Goal: Transaction & Acquisition: Obtain resource

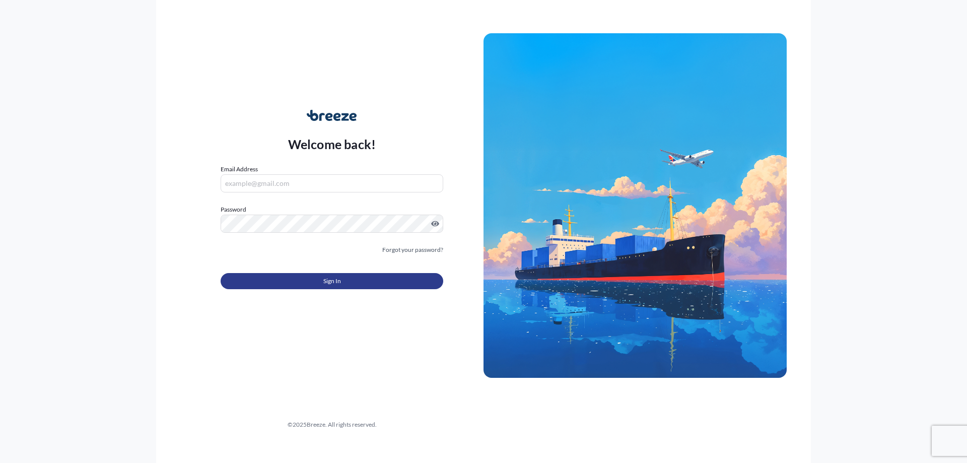
type input "[PERSON_NAME][EMAIL_ADDRESS][DOMAIN_NAME]"
click at [306, 289] on button "Sign In" at bounding box center [332, 281] width 223 height 16
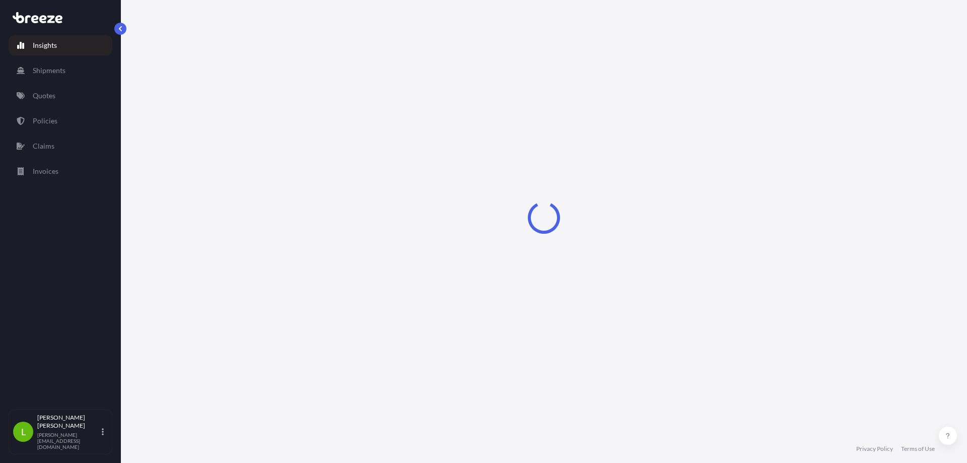
select select "2025"
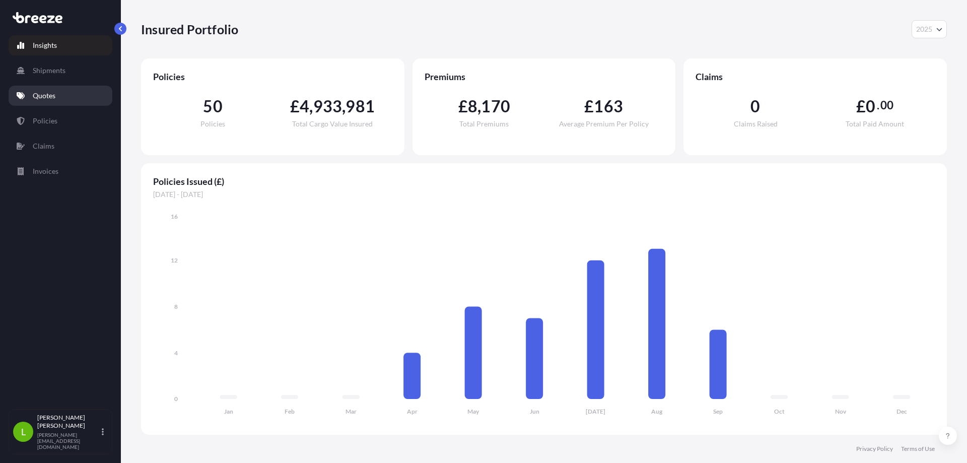
click at [41, 98] on p "Quotes" at bounding box center [44, 96] width 23 height 10
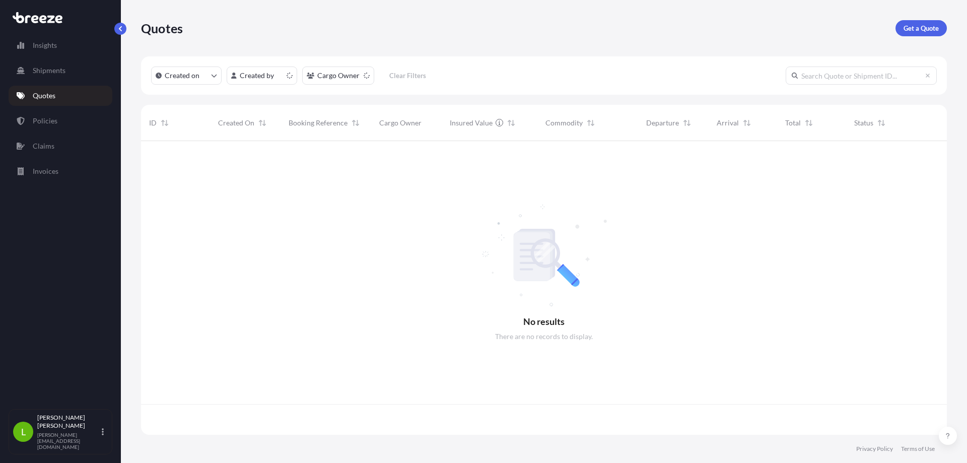
scroll to position [292, 799]
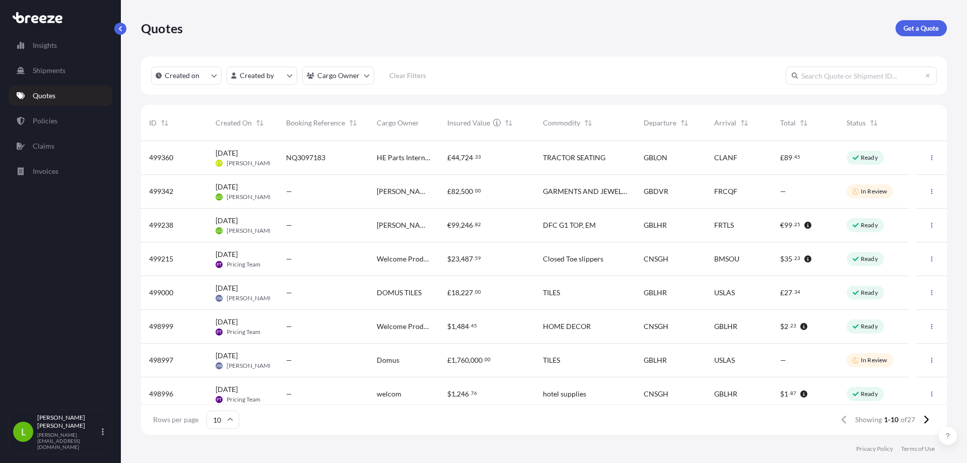
click at [494, 237] on div "€ 99 , 246 . 82" at bounding box center [487, 226] width 96 height 34
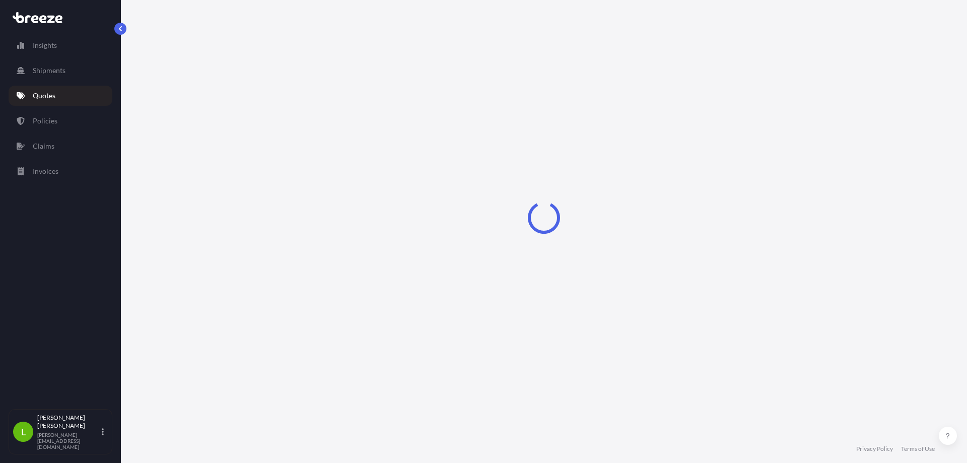
select select "Road"
select select "Air"
select select "1"
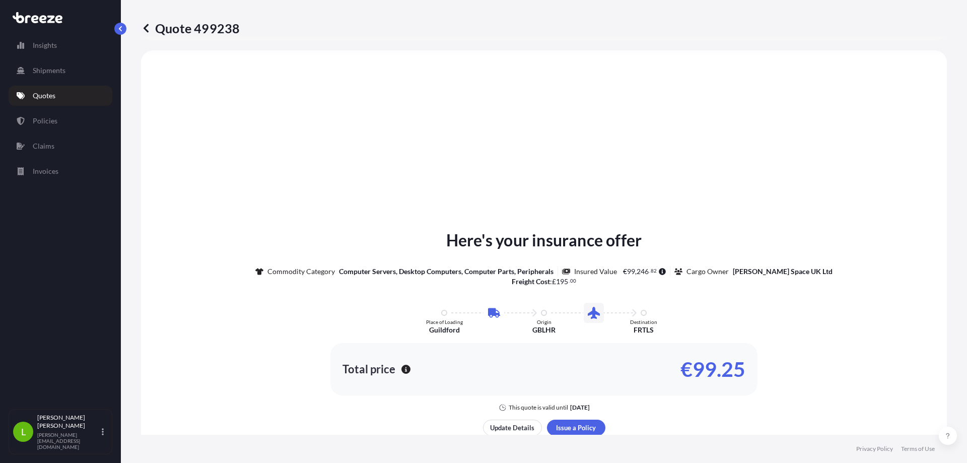
scroll to position [495, 0]
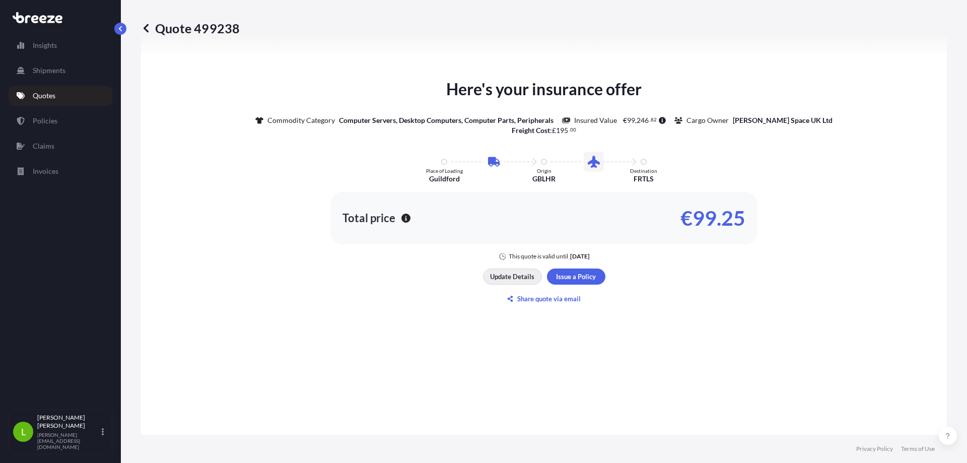
click at [516, 274] on p "Update Details" at bounding box center [512, 277] width 44 height 10
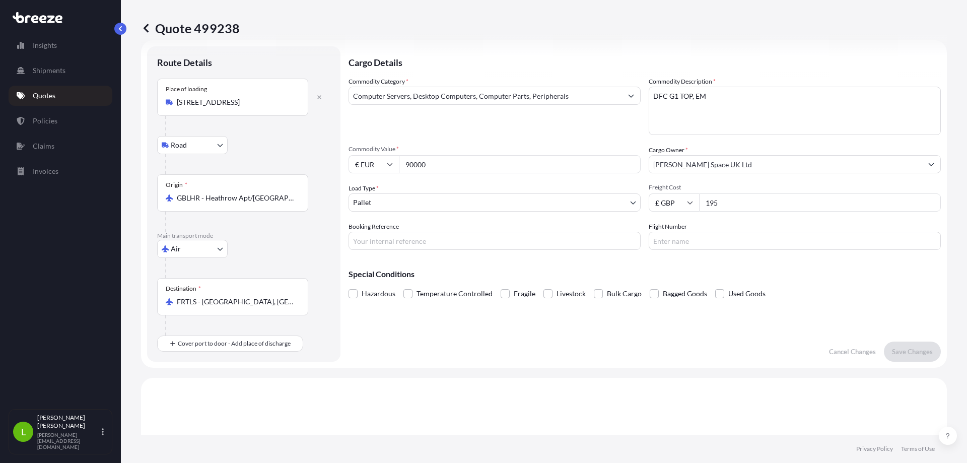
click at [367, 239] on input "Booking Reference" at bounding box center [495, 241] width 292 height 18
type input "x"
type input "XE3555566"
click at [731, 238] on input "Flight Number" at bounding box center [795, 241] width 292 height 18
type input "AF1181/23 + AF7402/24"
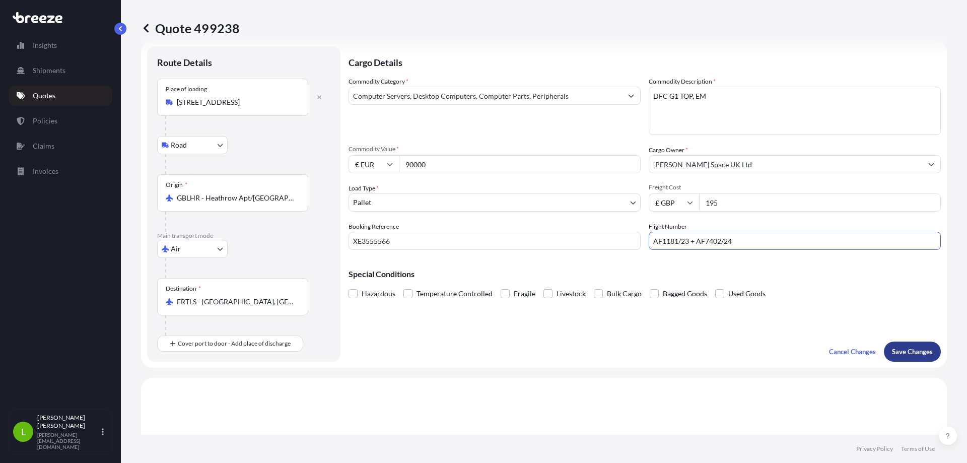
click at [901, 353] on p "Save Changes" at bounding box center [912, 352] width 41 height 10
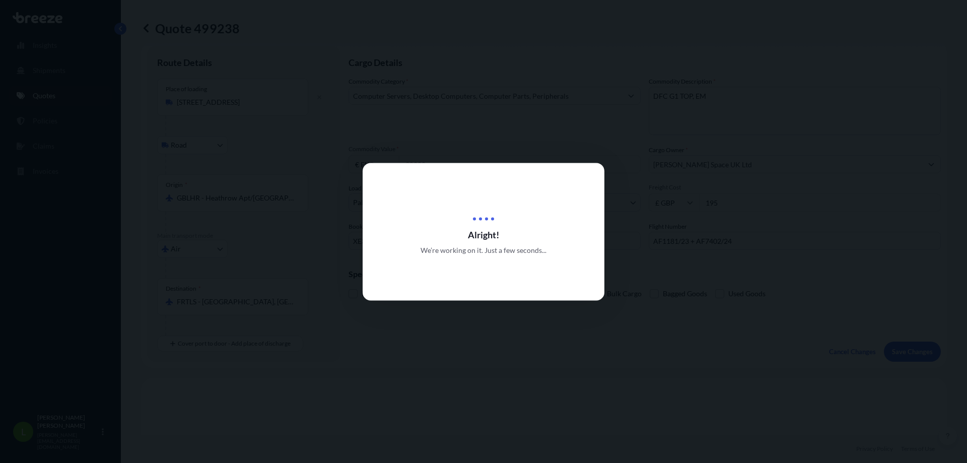
scroll to position [344, 0]
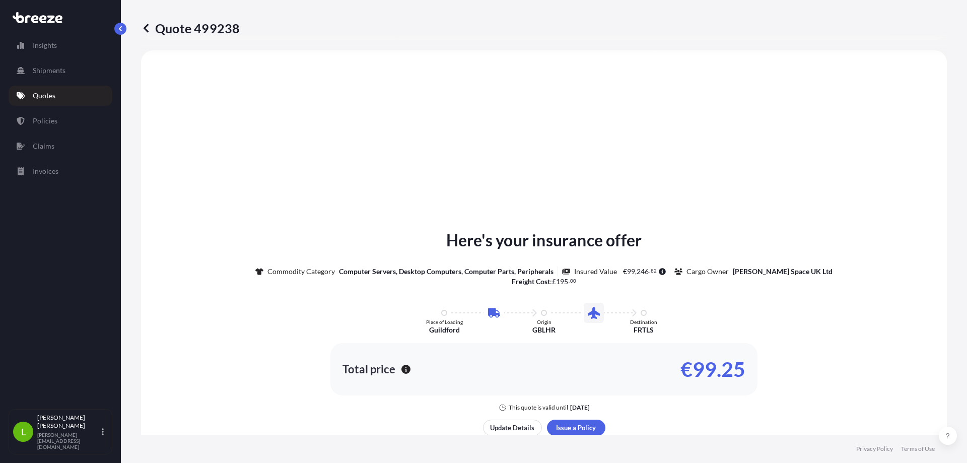
select select "Road"
select select "Air"
select select "1"
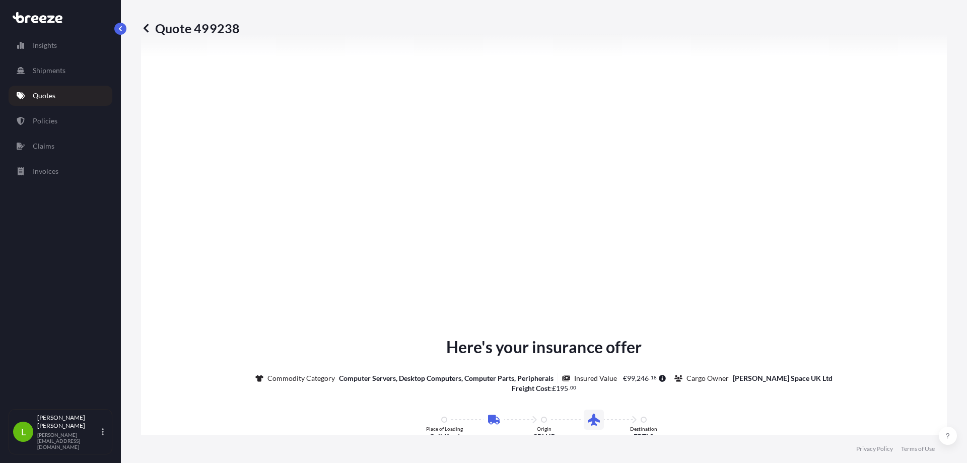
scroll to position [1217, 0]
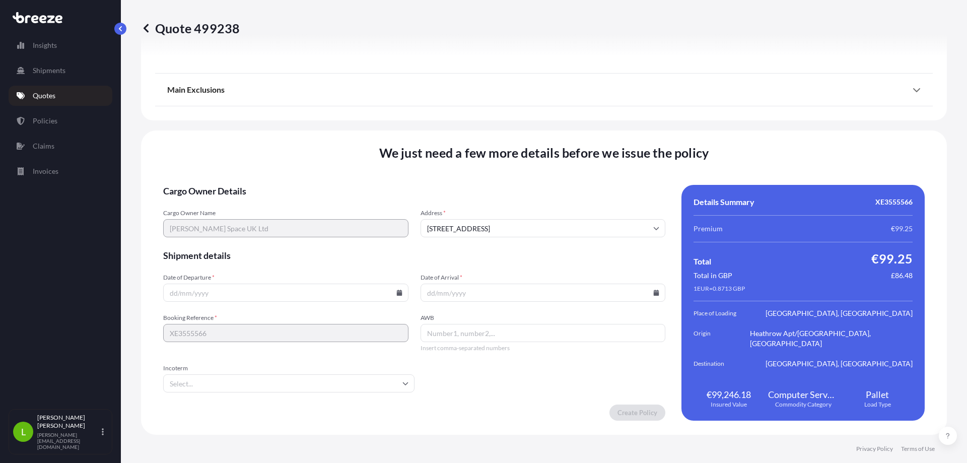
click at [199, 293] on input "Date of Departure *" at bounding box center [285, 293] width 245 height 18
click at [397, 292] on icon at bounding box center [400, 293] width 6 height 6
click at [238, 222] on button "23" at bounding box center [234, 218] width 16 height 16
type input "[DATE]"
click at [654, 293] on icon at bounding box center [657, 293] width 6 height 6
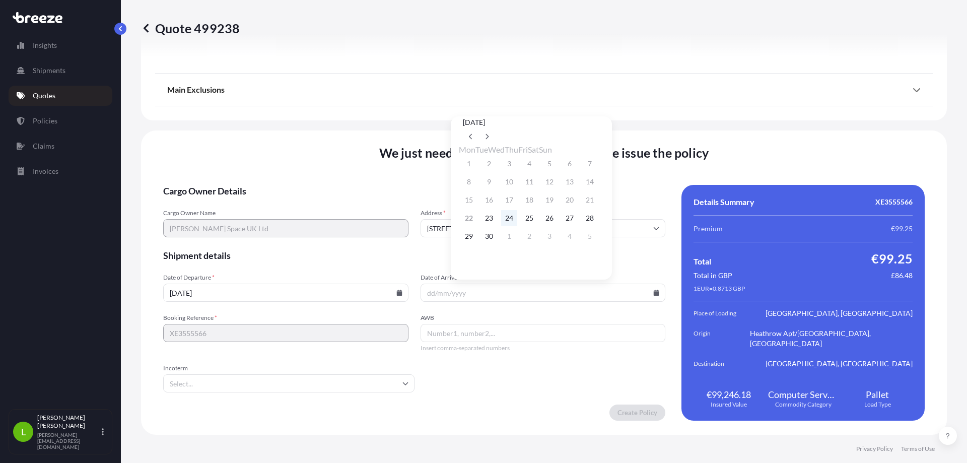
click at [515, 221] on button "24" at bounding box center [509, 218] width 16 height 16
type input "[DATE]"
click at [491, 334] on input "AWB" at bounding box center [543, 333] width 245 height 18
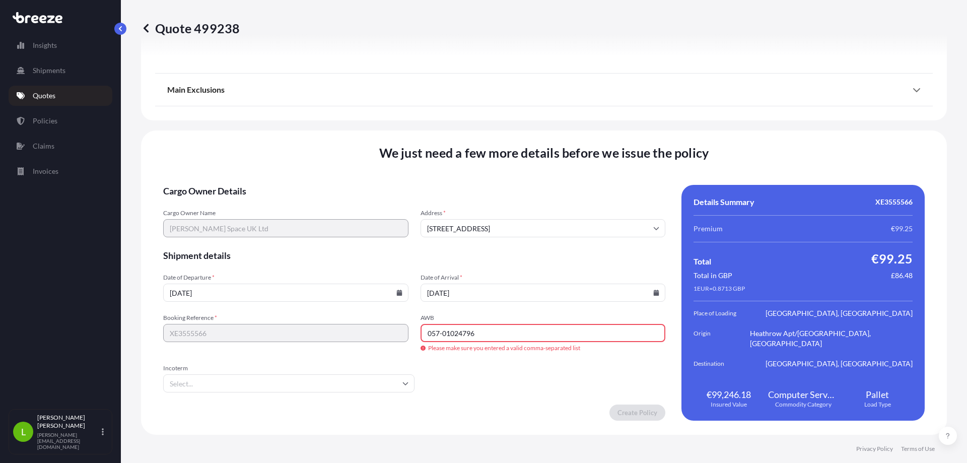
click at [442, 335] on input "057-01024796" at bounding box center [543, 333] width 245 height 18
click at [439, 334] on input "057-01024796" at bounding box center [543, 333] width 245 height 18
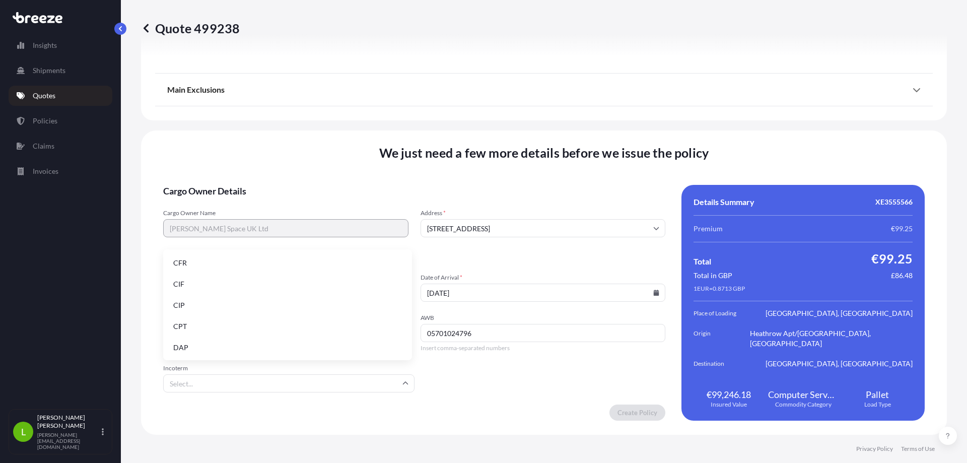
click at [234, 384] on input "Incoterm" at bounding box center [288, 383] width 251 height 18
click at [213, 346] on li "DAP" at bounding box center [287, 347] width 241 height 19
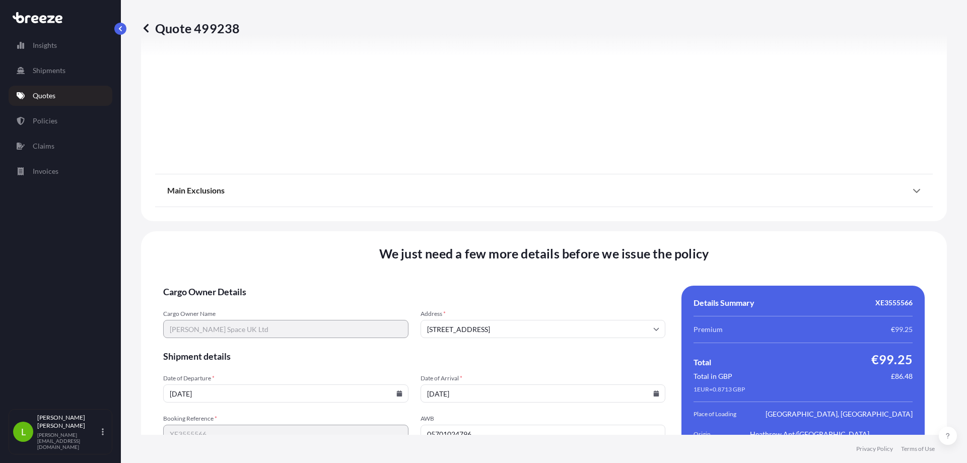
scroll to position [965, 0]
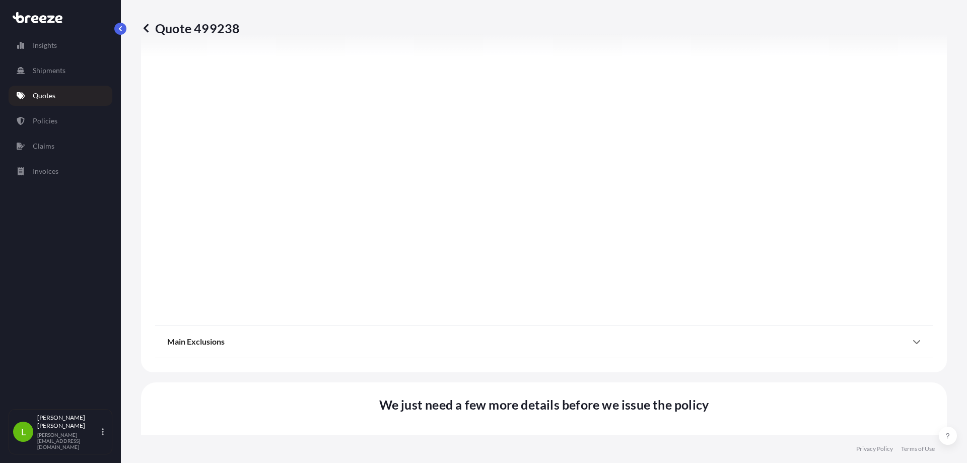
click at [879, 341] on div "Main Exclusions" at bounding box center [544, 341] width 754 height 24
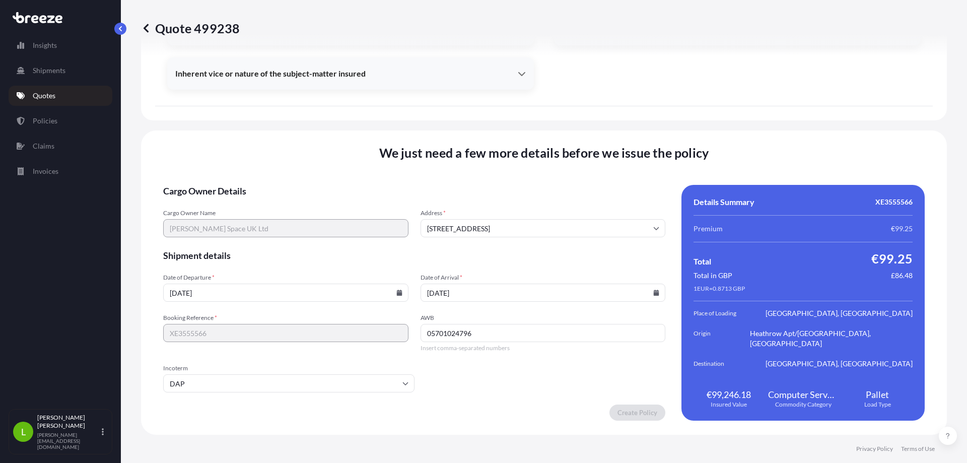
scroll to position [1219, 0]
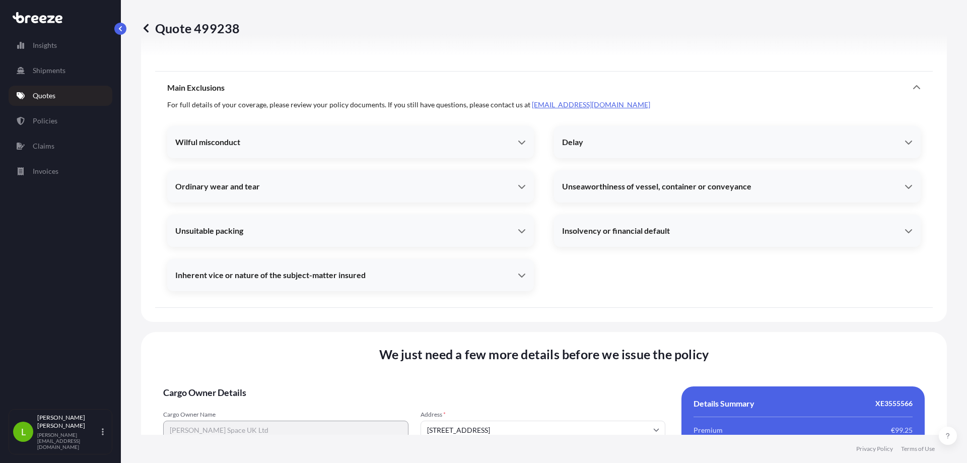
click at [913, 89] on icon at bounding box center [917, 88] width 8 height 8
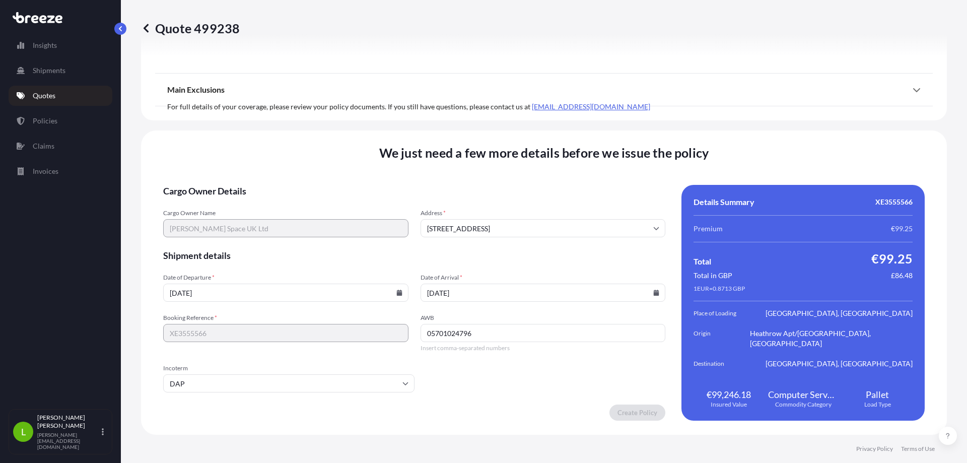
scroll to position [1217, 0]
click at [497, 337] on input "05701024796" at bounding box center [543, 333] width 245 height 18
click at [438, 333] on input "05701024796" at bounding box center [543, 333] width 245 height 18
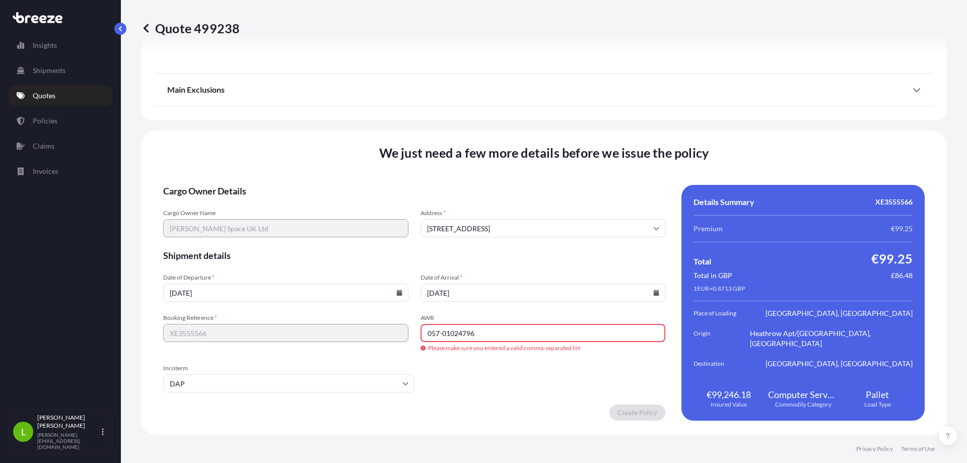
click at [441, 334] on input "057-01024796" at bounding box center [543, 333] width 245 height 18
type input "057 01024796"
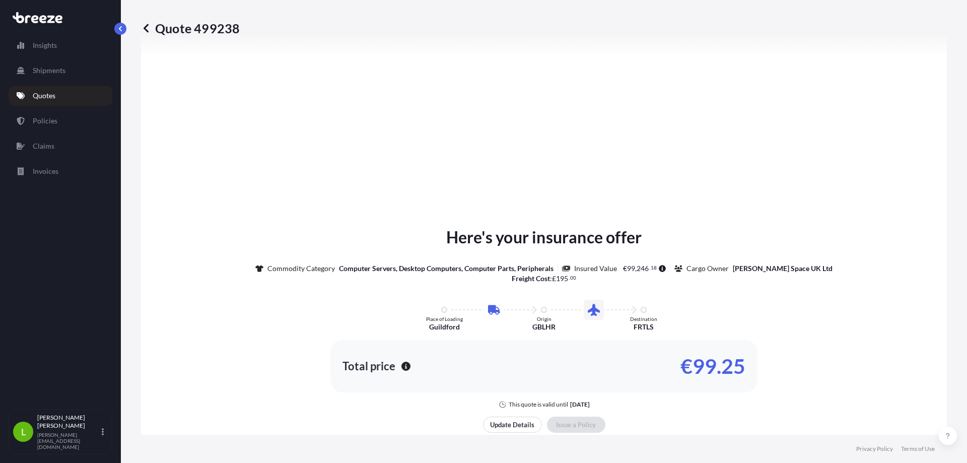
scroll to position [554, 0]
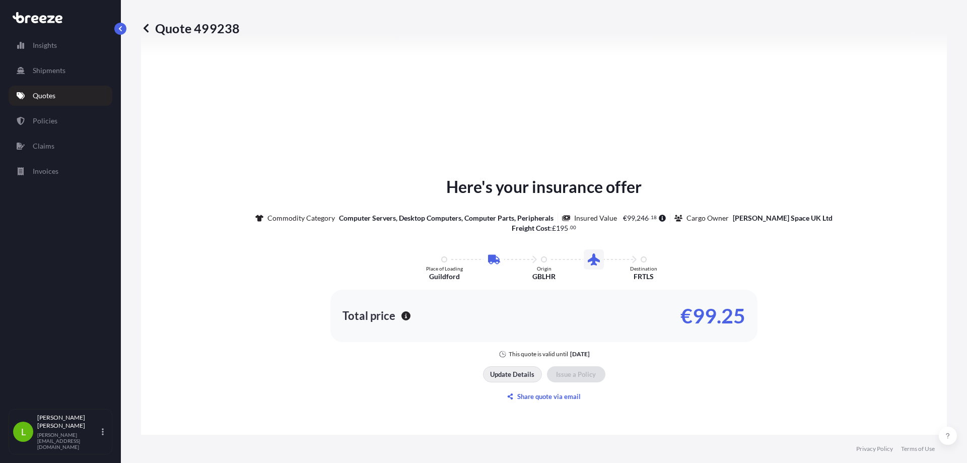
click at [525, 377] on p "Update Details" at bounding box center [512, 374] width 44 height 10
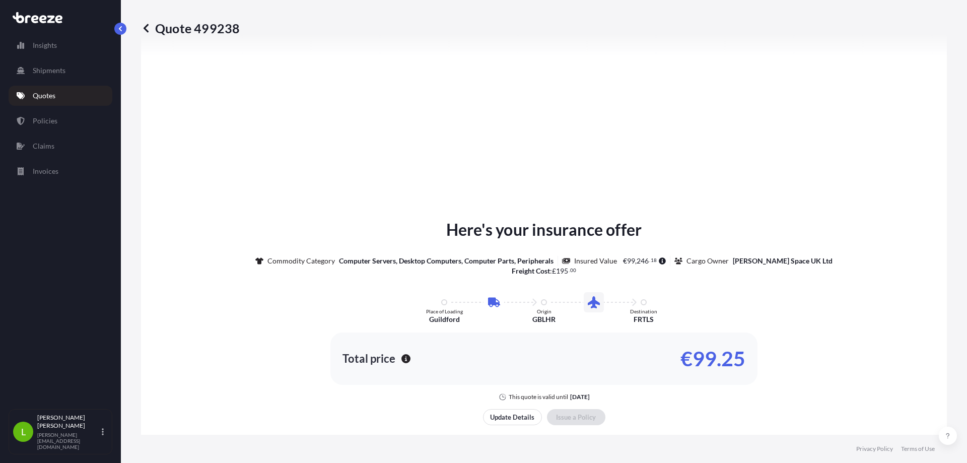
scroll to position [461, 0]
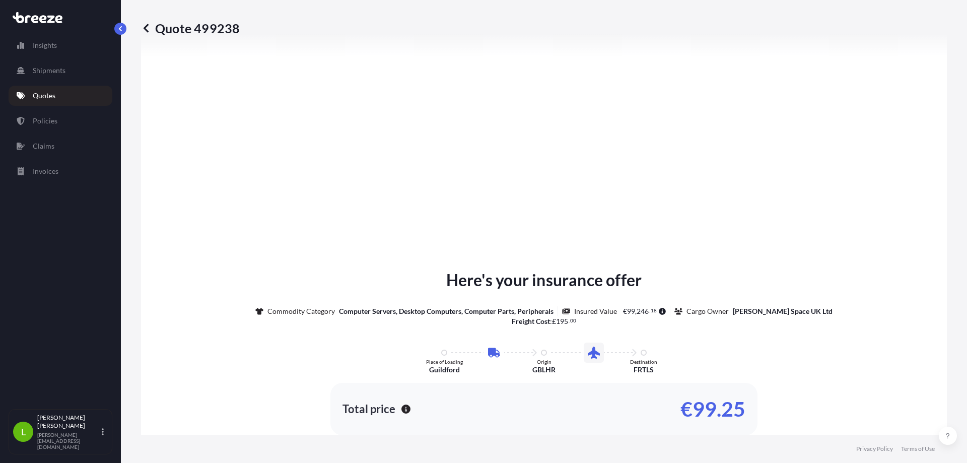
click at [46, 93] on p "Quotes" at bounding box center [44, 96] width 23 height 10
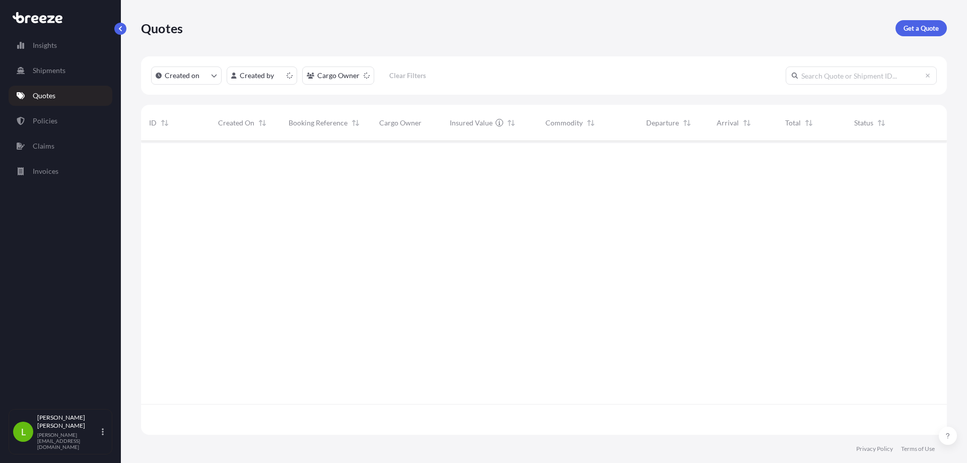
scroll to position [292, 799]
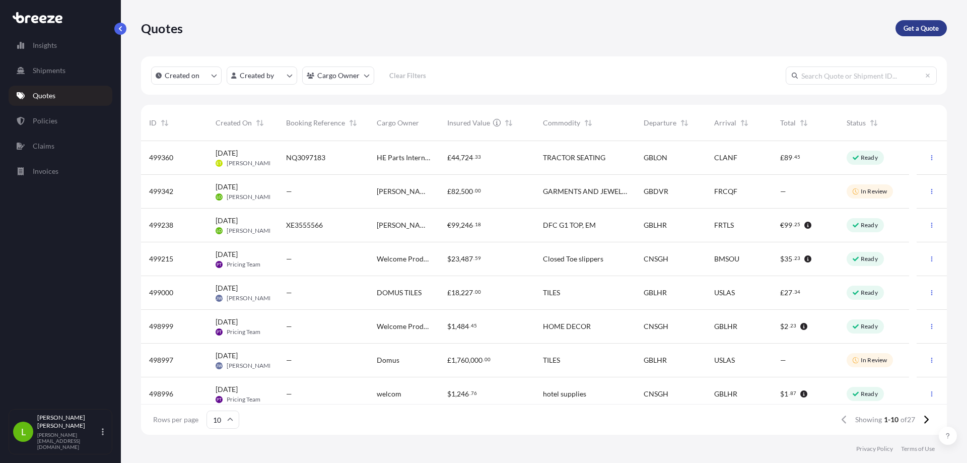
click at [938, 25] on p "Get a Quote" at bounding box center [921, 28] width 35 height 10
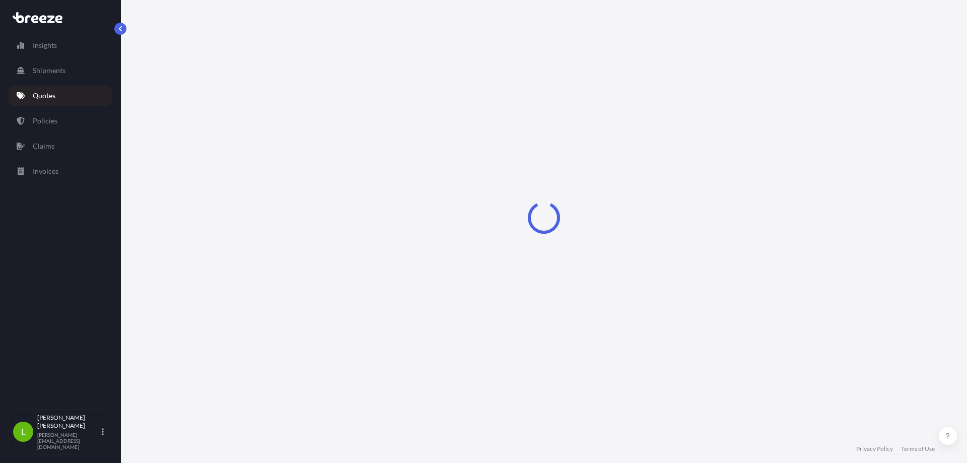
select select "Road"
select select "Sea"
select select "1"
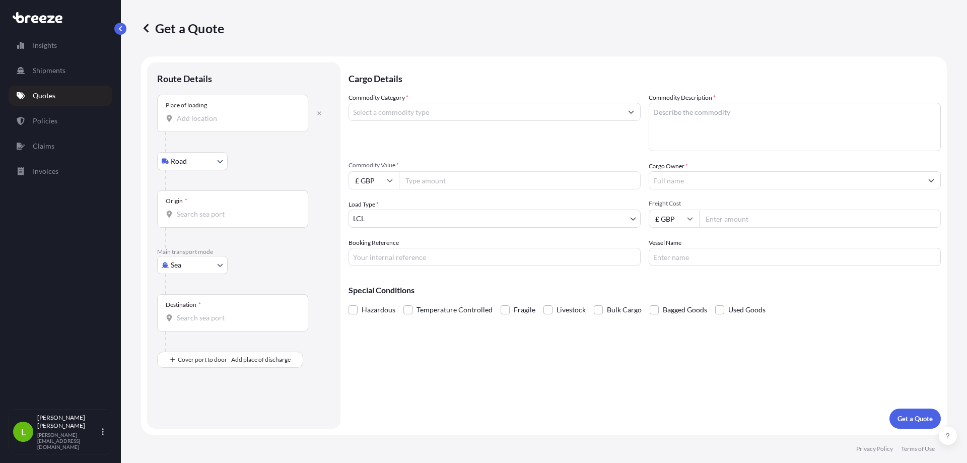
click at [214, 118] on input "Place of loading" at bounding box center [236, 118] width 119 height 10
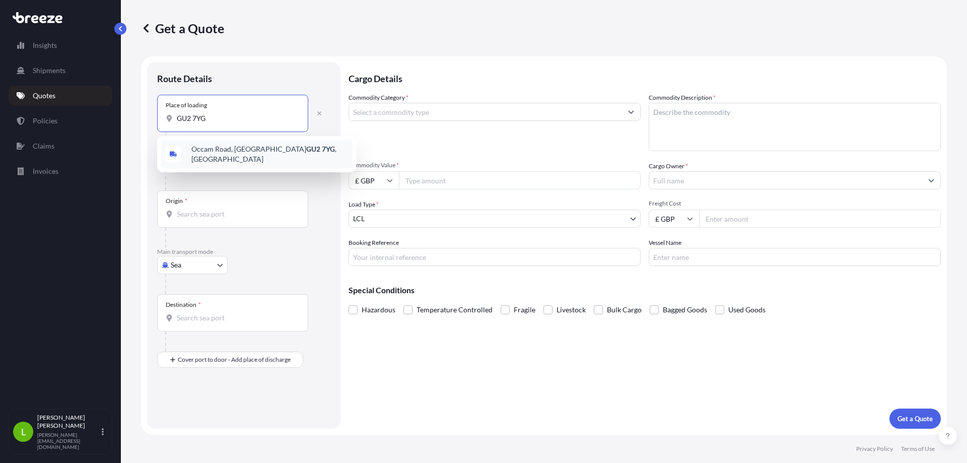
click at [212, 152] on span "Occam Road, Guildford GU2 7YG , UK" at bounding box center [269, 154] width 157 height 20
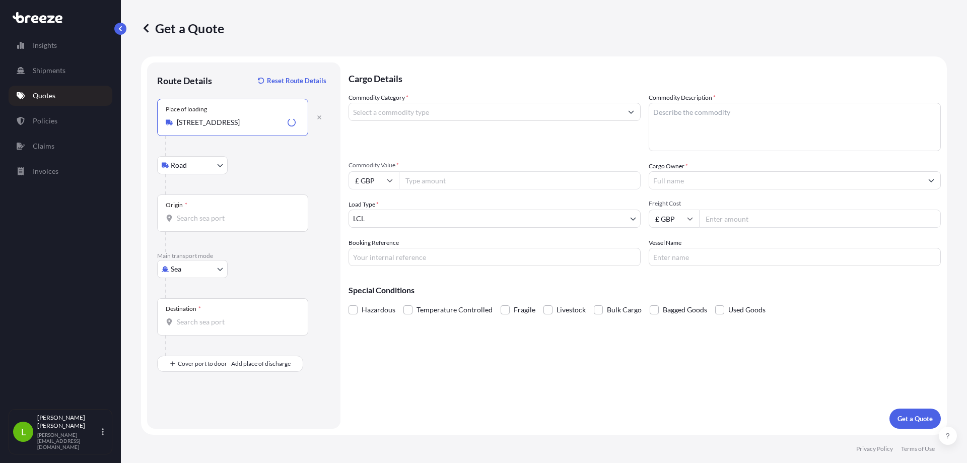
type input "Occam Road, Guildford GU2 7YG, UK"
click at [415, 109] on input "Commodity Category *" at bounding box center [485, 112] width 273 height 18
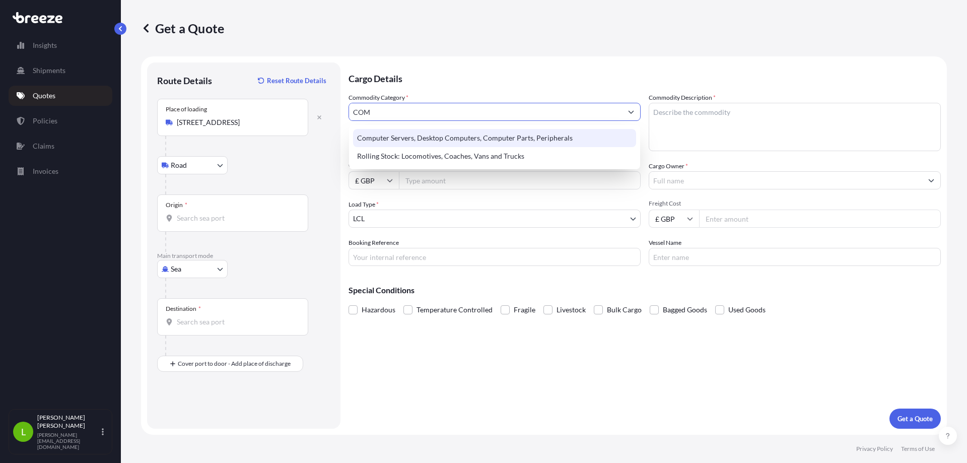
click at [441, 131] on div "Computer Servers, Desktop Computers, Computer Parts, Peripherals" at bounding box center [494, 138] width 283 height 18
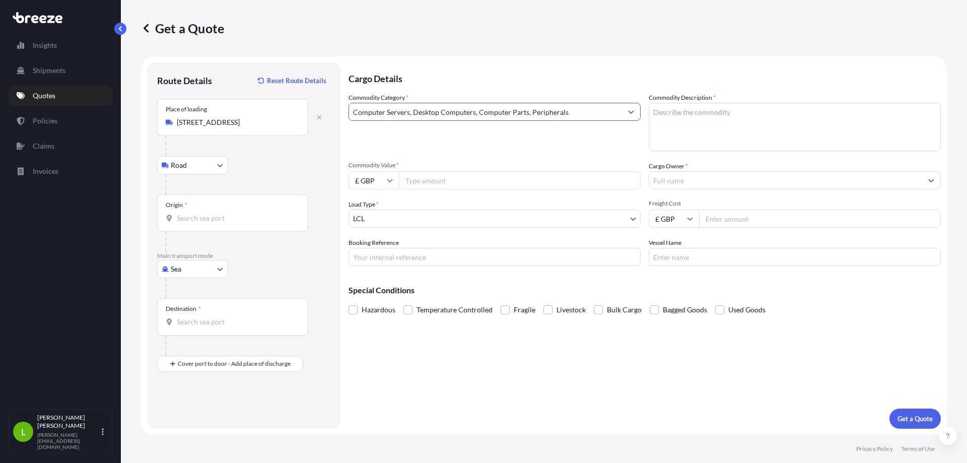
type input "Computer Servers, Desktop Computers, Computer Parts, Peripherals"
click at [715, 111] on textarea "Commodity Description *" at bounding box center [795, 127] width 292 height 48
type textarea "DFC G1 TOP, EM"
click at [439, 174] on input "Commodity Value *" at bounding box center [520, 180] width 242 height 18
click at [390, 181] on icon at bounding box center [390, 180] width 6 height 3
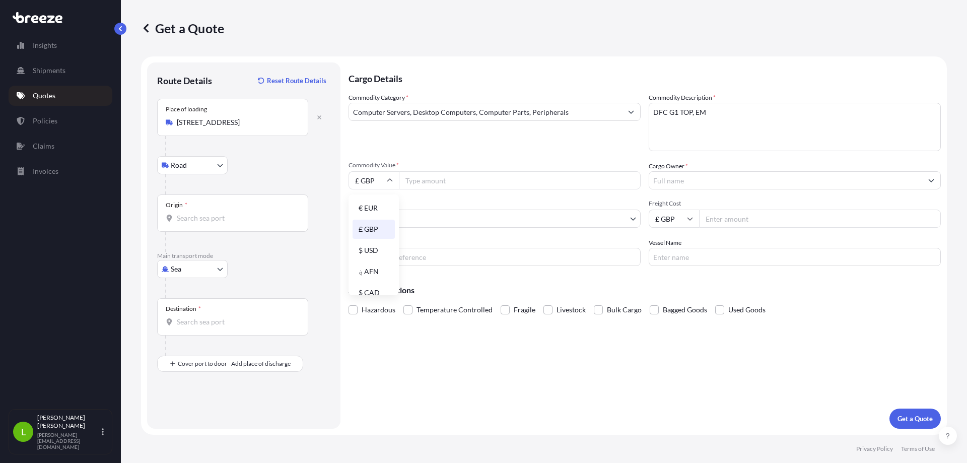
click at [372, 210] on div "€ EUR" at bounding box center [374, 208] width 42 height 19
type input "€ EUR"
click at [421, 181] on input "Commodity Value *" at bounding box center [520, 180] width 242 height 18
type input "90000"
click at [696, 180] on input "Cargo Owner *" at bounding box center [785, 180] width 273 height 18
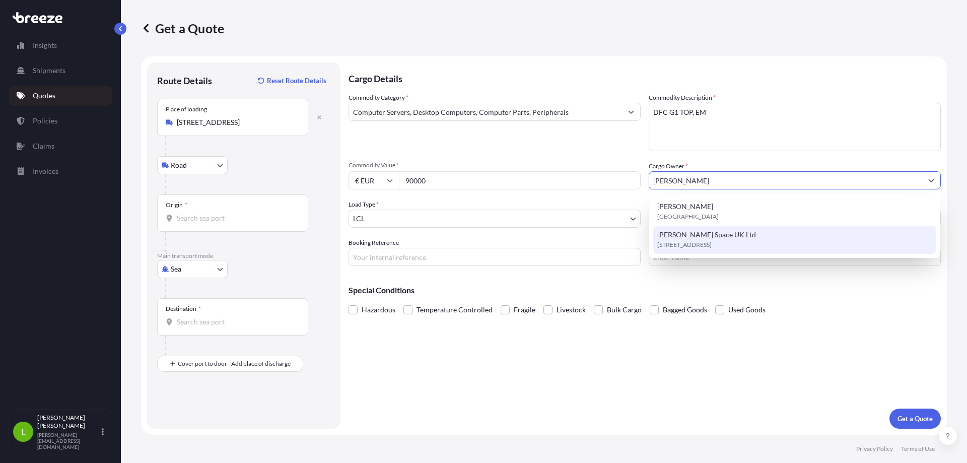
click at [712, 244] on span "GU2 7YG, GU2 7YG, Guildford, United Kingdom" at bounding box center [684, 245] width 54 height 10
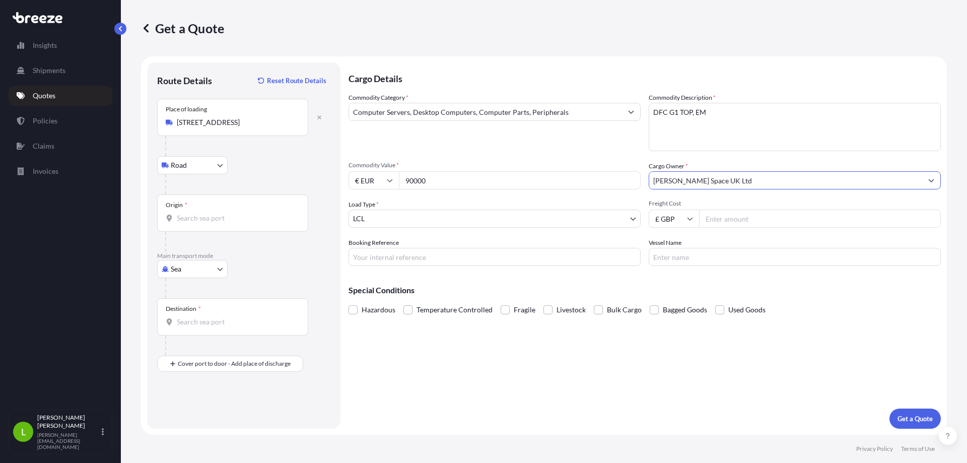
type input "[PERSON_NAME] Space UK Ltd"
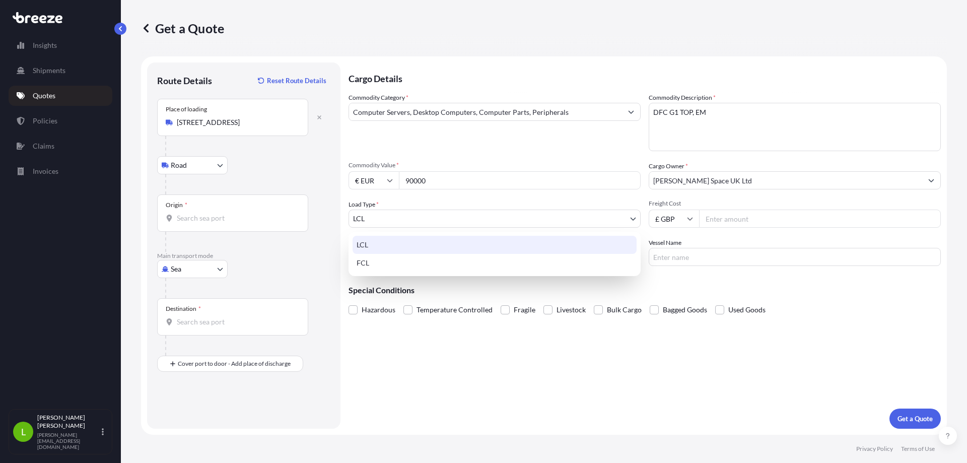
click at [428, 220] on body "2 options available. Insights Shipments Quotes Policies Claims Invoices L Liam …" at bounding box center [483, 231] width 967 height 463
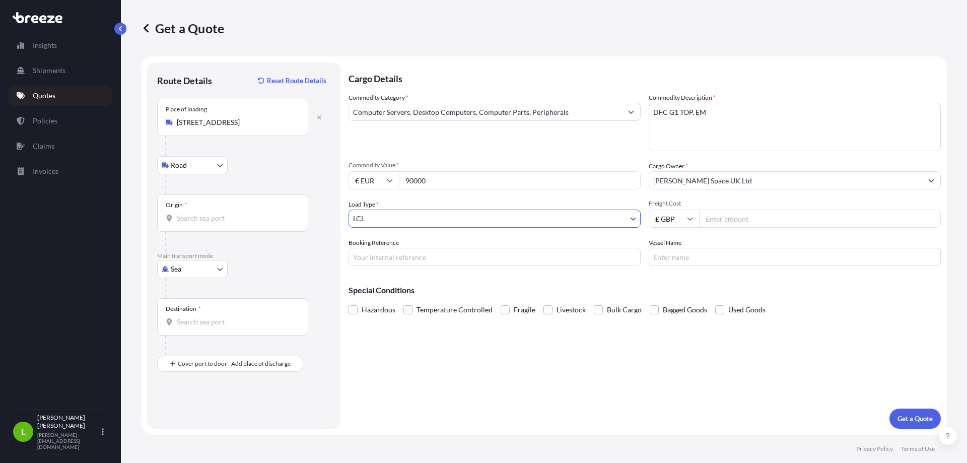
click at [718, 222] on input "Freight Cost" at bounding box center [820, 219] width 242 height 18
type input "195"
click at [226, 213] on div "Origin *" at bounding box center [232, 212] width 151 height 37
click at [226, 213] on input "Origin *" at bounding box center [236, 218] width 119 height 10
click at [182, 276] on body "0 options available. Insights Shipments Quotes Policies Claims Invoices L Liam …" at bounding box center [483, 231] width 967 height 463
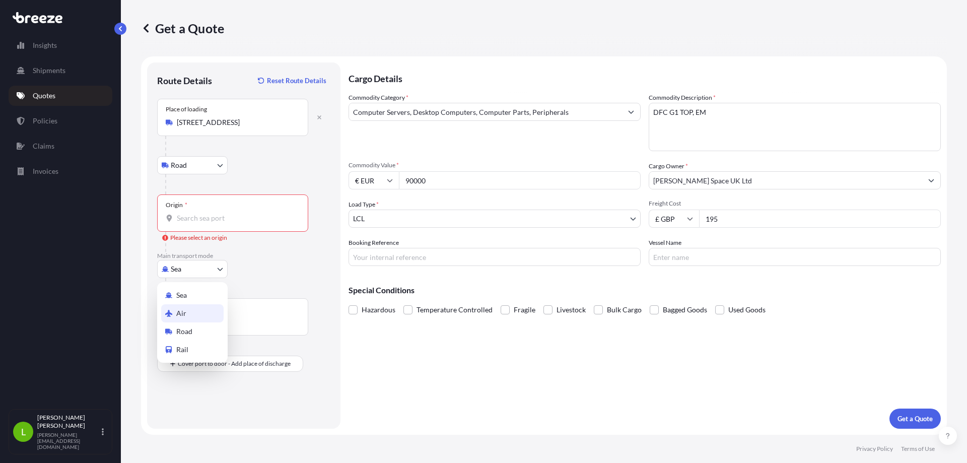
click at [186, 312] on div "Air" at bounding box center [192, 313] width 62 height 18
click at [220, 124] on input "Place of loading" at bounding box center [236, 122] width 119 height 10
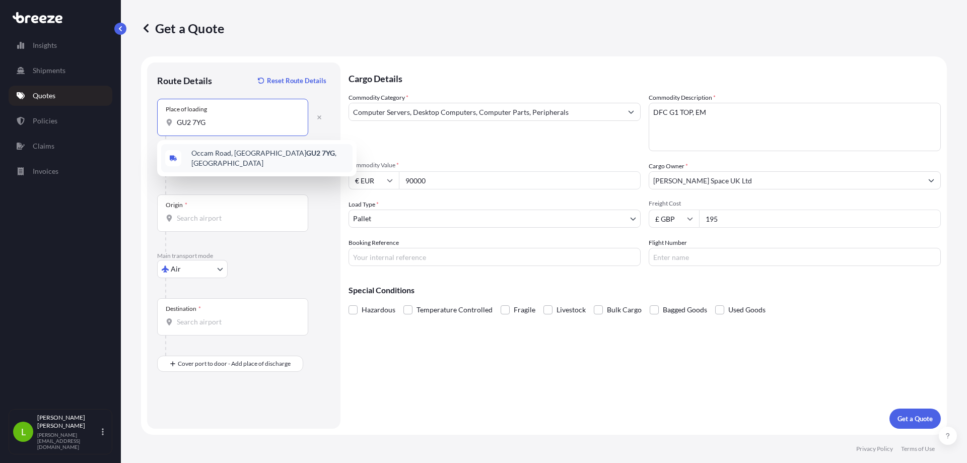
click at [217, 159] on span "Occam Road, Guildford GU2 7YG , UK" at bounding box center [269, 158] width 157 height 20
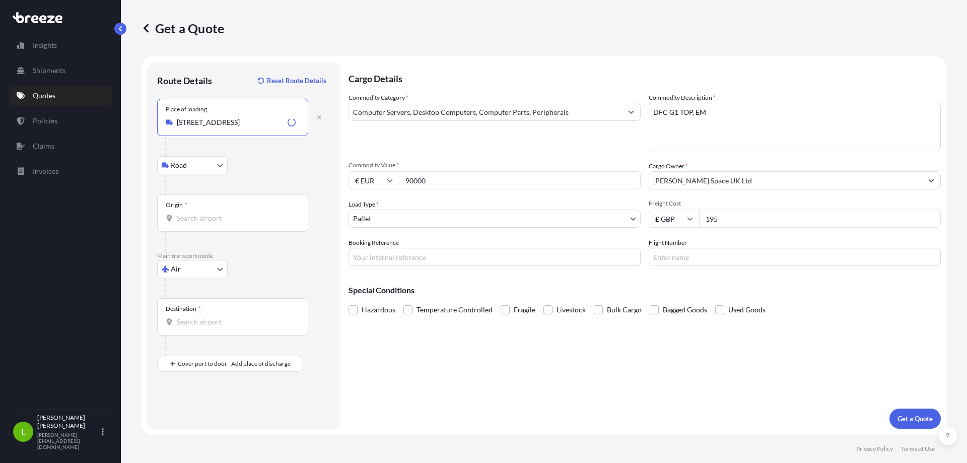
type input "Occam Road, Guildford GU2 7YG, UK"
click at [196, 219] on input "Origin *" at bounding box center [236, 218] width 119 height 10
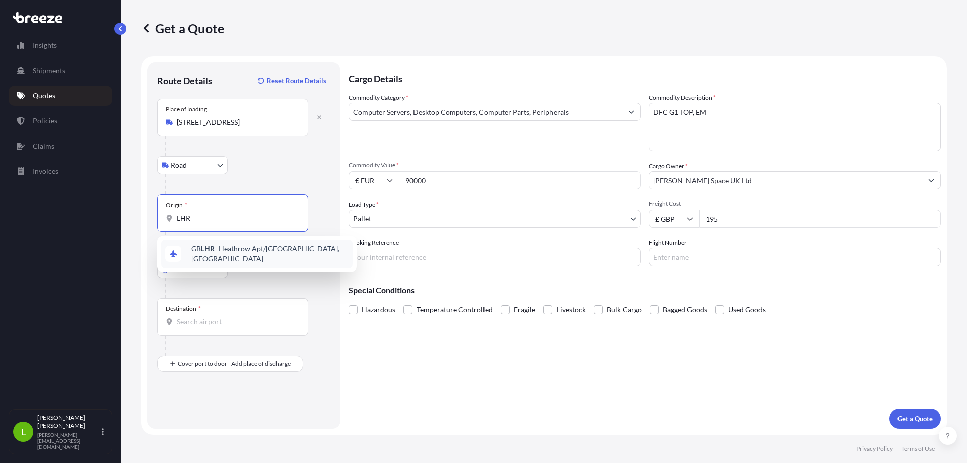
click at [246, 256] on span "GB LHR - Heathrow Apt/London, United Kingdom" at bounding box center [269, 254] width 157 height 20
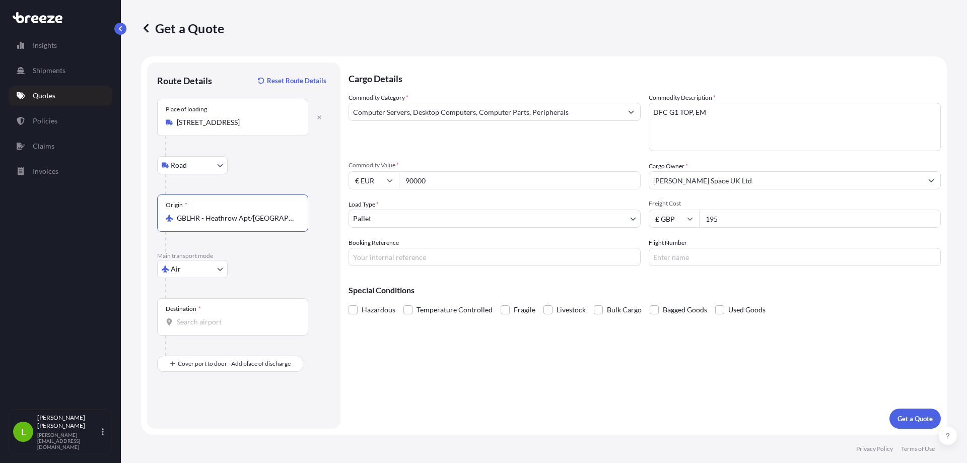
type input "GBLHR - Heathrow Apt/London, United Kingdom"
drag, startPoint x: 191, startPoint y: 326, endPoint x: 203, endPoint y: 326, distance: 11.6
click at [191, 326] on input "Destination *" at bounding box center [236, 322] width 119 height 10
click at [218, 355] on span "FR TLS - Toulouse, France" at bounding box center [269, 358] width 157 height 20
type input "FRTLS - Toulouse, France"
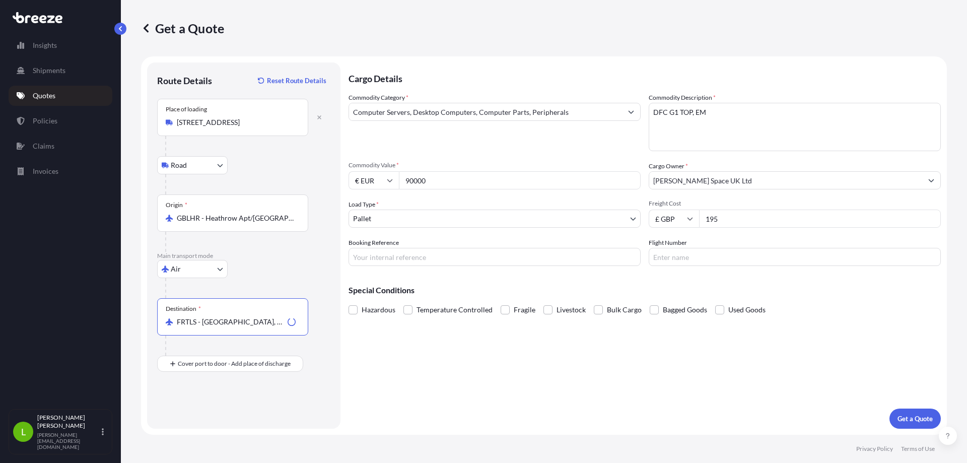
click at [420, 256] on input "Booking Reference" at bounding box center [495, 257] width 292 height 18
type input "XE3555566"
click at [721, 263] on input "Flight Number" at bounding box center [795, 257] width 292 height 18
type input "AF1181/23 + AF7402/24"
click at [902, 415] on p "Get a Quote" at bounding box center [915, 419] width 35 height 10
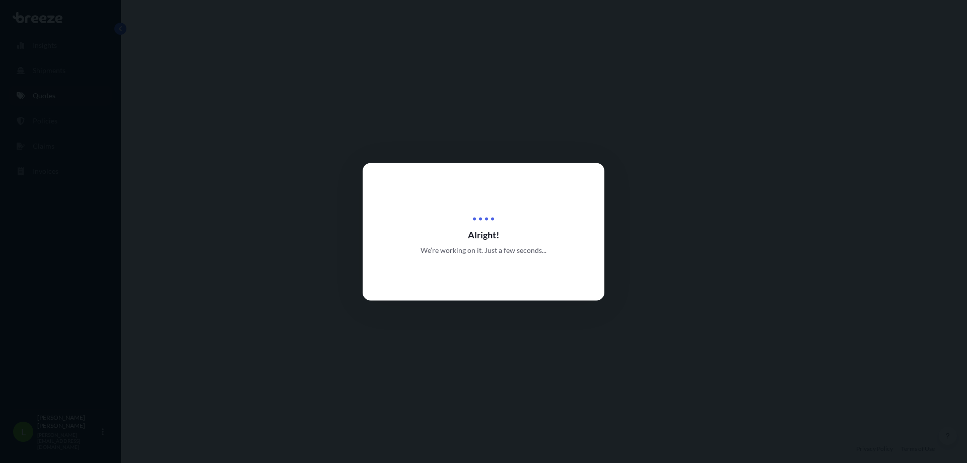
select select "Road"
select select "Air"
select select "1"
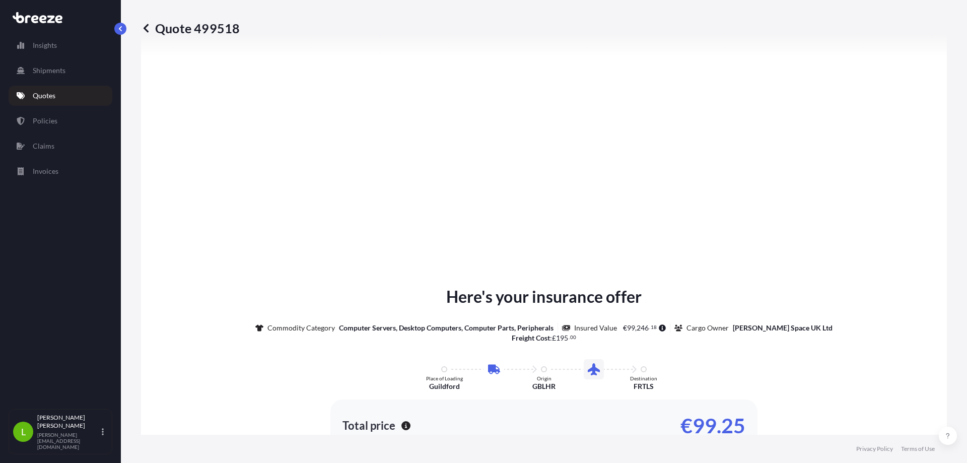
scroll to position [1217, 0]
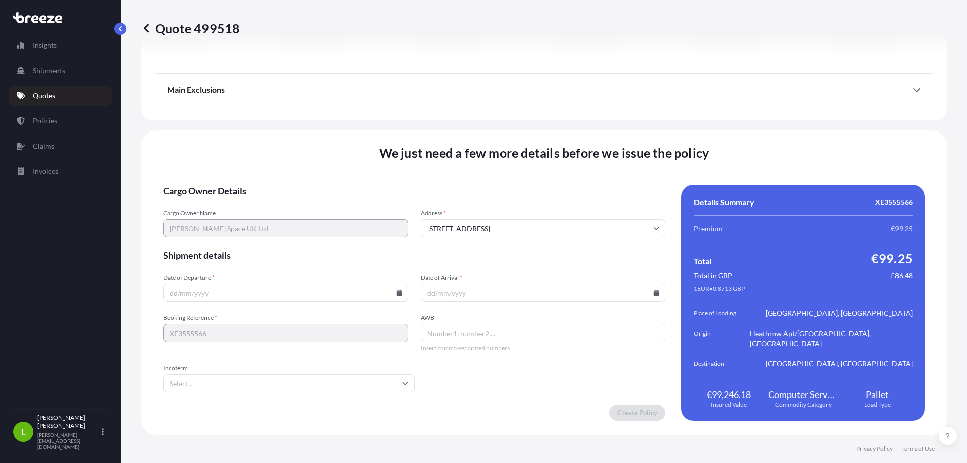
click at [279, 294] on input "Date of Departure *" at bounding box center [285, 293] width 245 height 18
click at [397, 297] on input "Date of Departure *" at bounding box center [285, 293] width 245 height 18
click at [399, 294] on icon at bounding box center [400, 293] width 6 height 6
click at [234, 224] on button "23" at bounding box center [234, 218] width 16 height 16
type input "[DATE]"
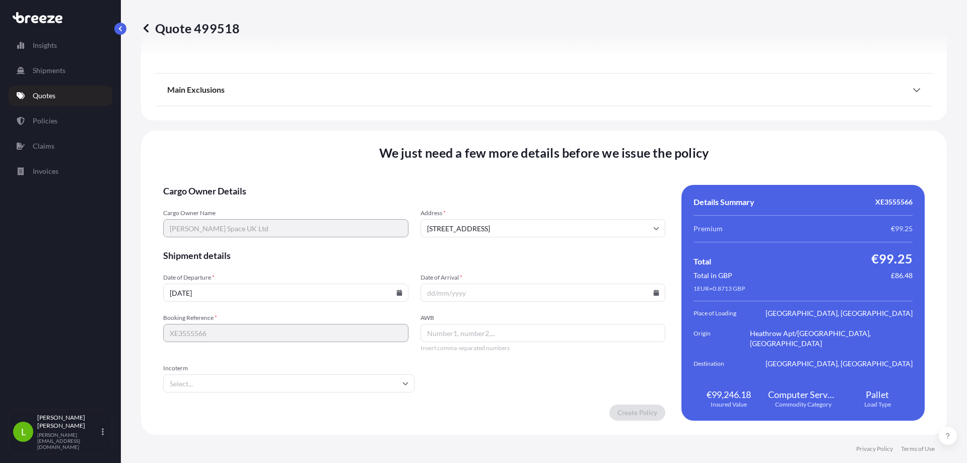
click at [654, 295] on icon at bounding box center [657, 293] width 6 height 6
click at [515, 221] on button "24" at bounding box center [509, 218] width 16 height 16
type input "[DATE]"
click at [439, 335] on input "AWB" at bounding box center [543, 333] width 245 height 18
click at [382, 381] on input "Incoterm" at bounding box center [288, 383] width 251 height 18
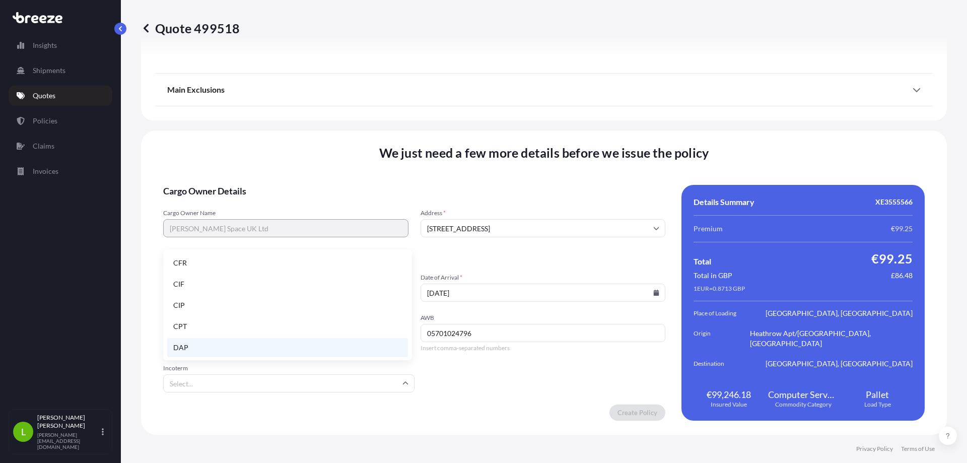
click at [200, 347] on li "DAP" at bounding box center [287, 347] width 241 height 19
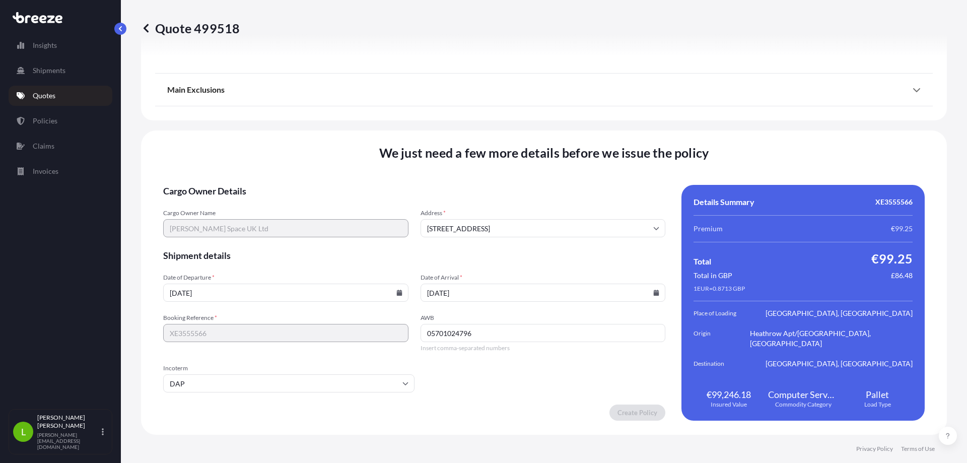
click at [510, 333] on input "05701024796" at bounding box center [543, 333] width 245 height 18
type input "05701024796,05701024796"
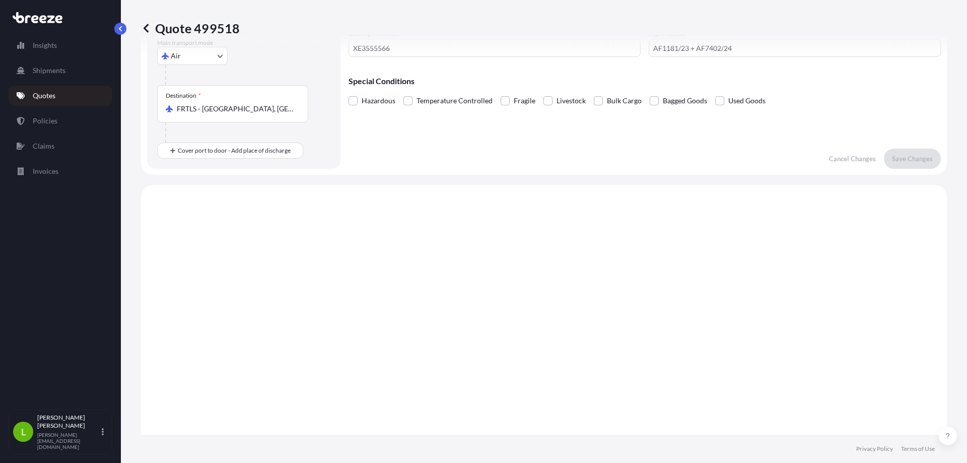
scroll to position [0, 0]
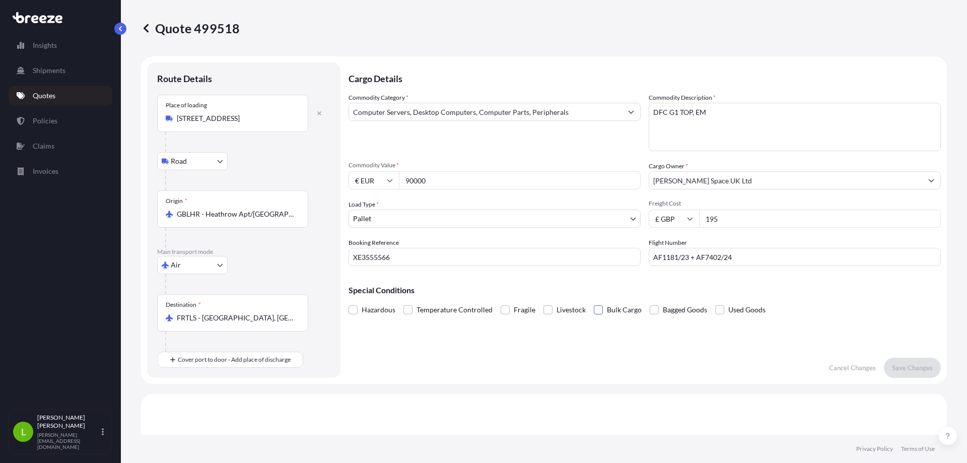
click at [595, 310] on span at bounding box center [598, 309] width 9 height 9
click at [594, 302] on input "Bulk Cargo" at bounding box center [594, 302] width 0 height 0
click at [907, 371] on p "Save Changes" at bounding box center [912, 368] width 41 height 10
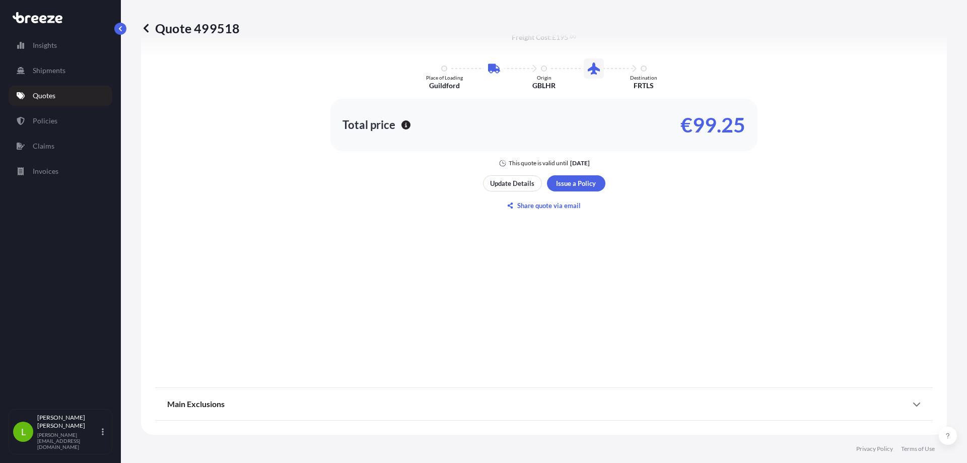
select select "Road"
select select "Air"
select select "1"
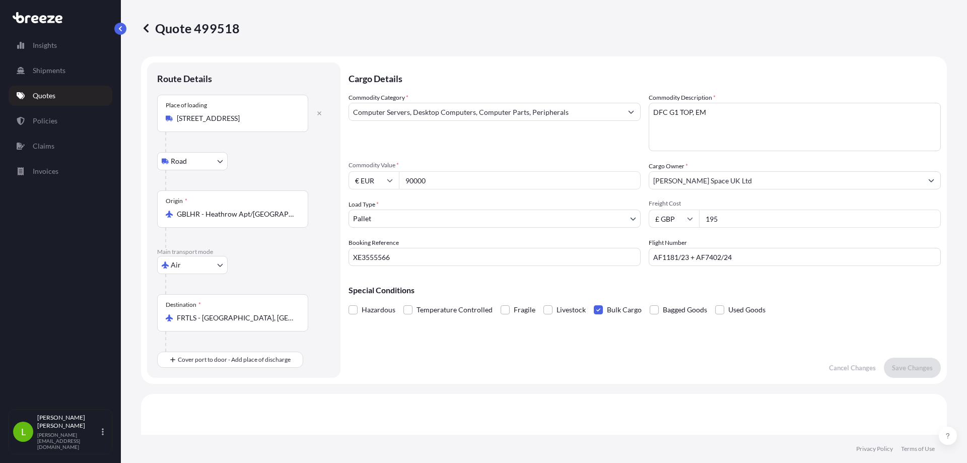
click at [596, 310] on span at bounding box center [598, 309] width 9 height 9
click at [594, 302] on input "Bulk Cargo" at bounding box center [594, 302] width 0 height 0
click at [913, 371] on p "Save Changes" at bounding box center [912, 368] width 41 height 10
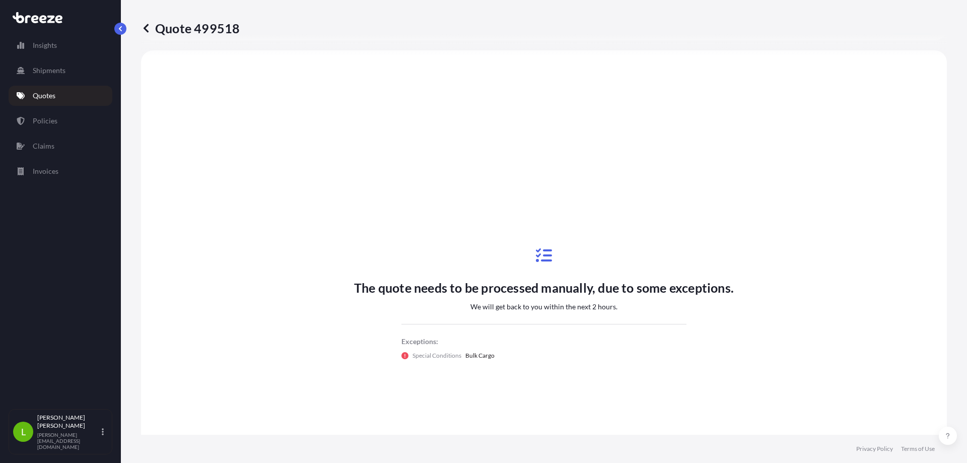
select select "Road"
select select "Air"
select select "1"
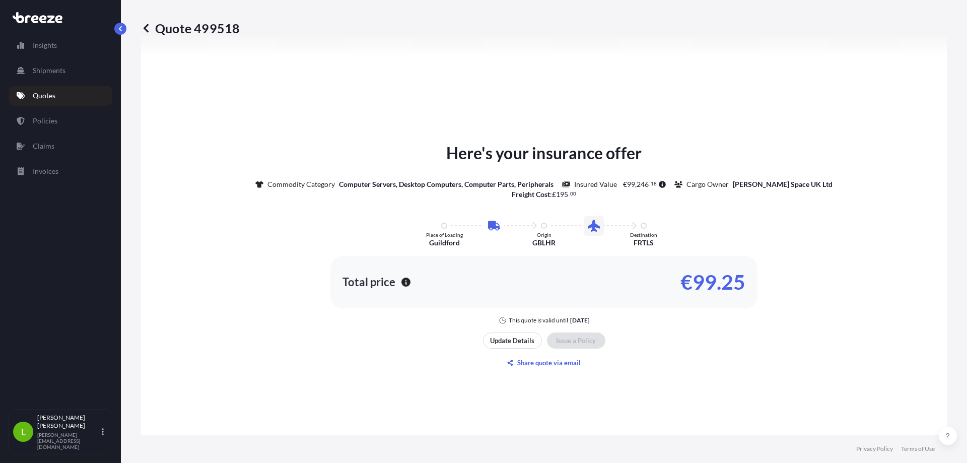
scroll to position [1217, 0]
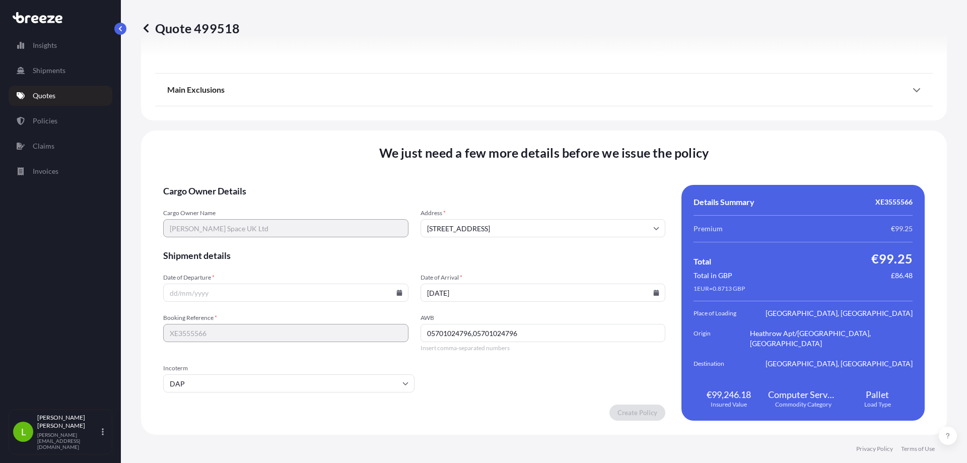
drag, startPoint x: 530, startPoint y: 336, endPoint x: 469, endPoint y: 332, distance: 60.6
click at [469, 332] on input "05701024796,05701024796" at bounding box center [543, 333] width 245 height 18
type input "05701024796"
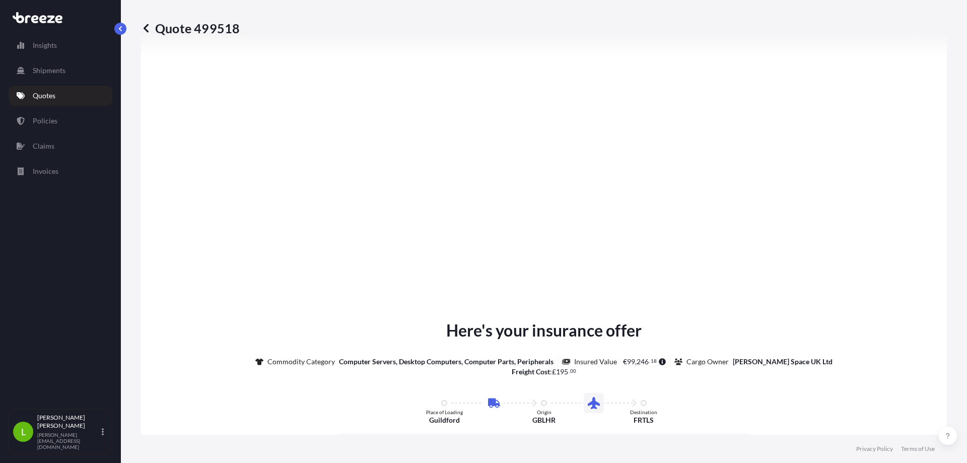
scroll to position [0, 0]
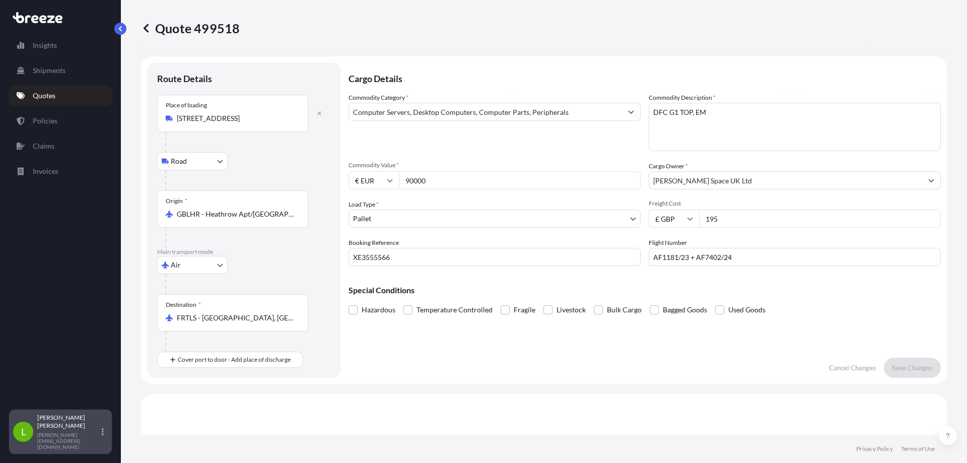
click at [70, 440] on p "[PERSON_NAME][EMAIL_ADDRESS][DOMAIN_NAME]" at bounding box center [68, 441] width 62 height 18
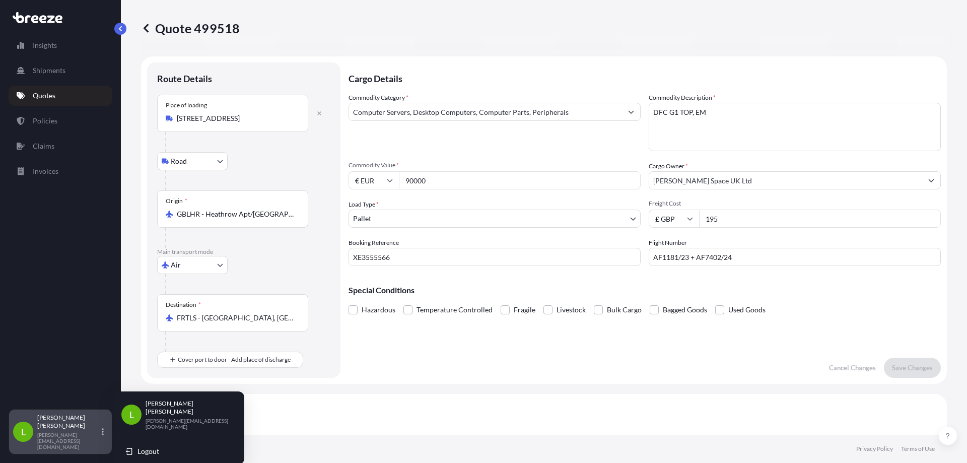
click at [70, 440] on p "[PERSON_NAME][EMAIL_ADDRESS][DOMAIN_NAME]" at bounding box center [68, 441] width 62 height 18
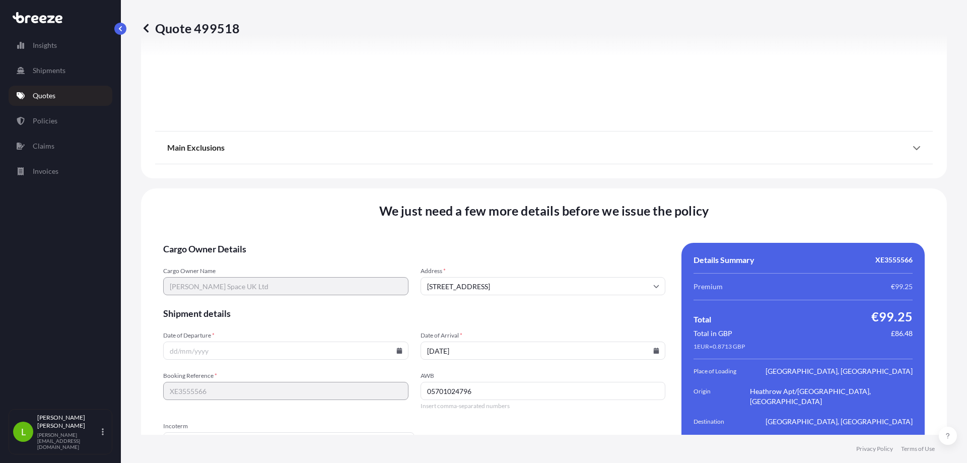
scroll to position [1217, 0]
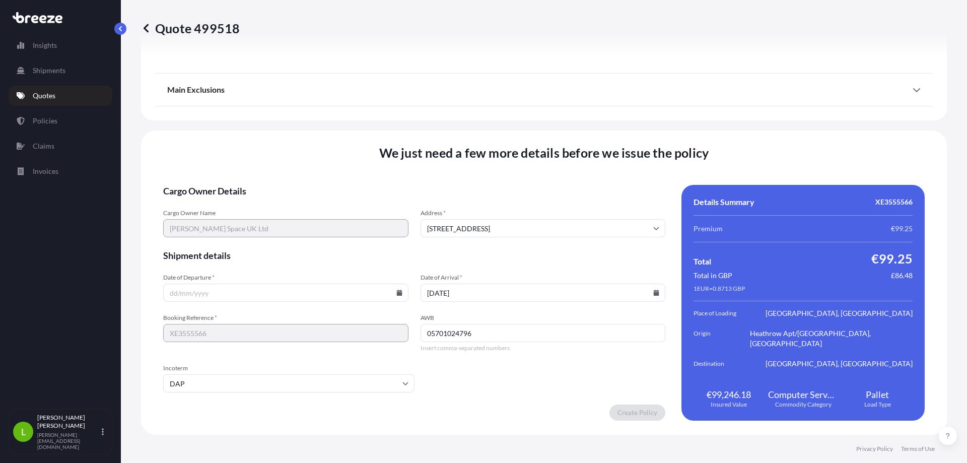
click at [644, 225] on input "Occam Rd, Guildford GU2 7YG, UK" at bounding box center [543, 228] width 245 height 18
click at [534, 273] on li "Occam Rd, Guildford GU2 7YG, UK" at bounding box center [539, 276] width 235 height 19
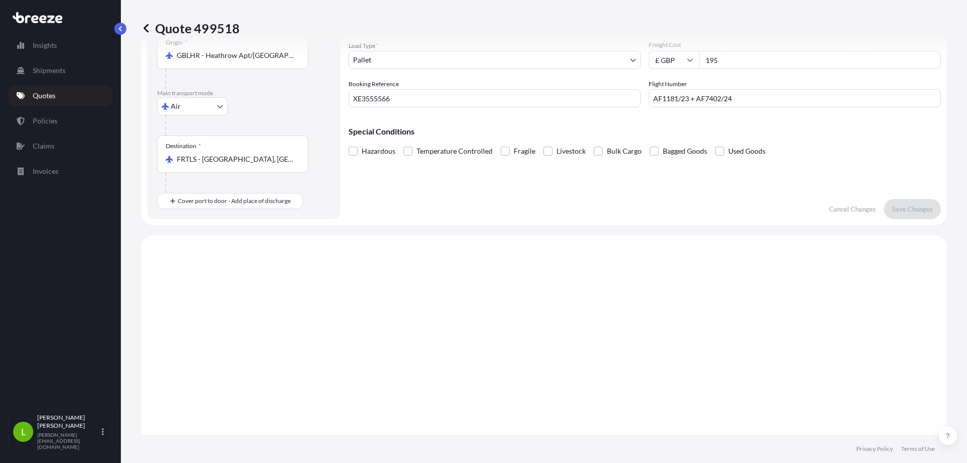
scroll to position [0, 0]
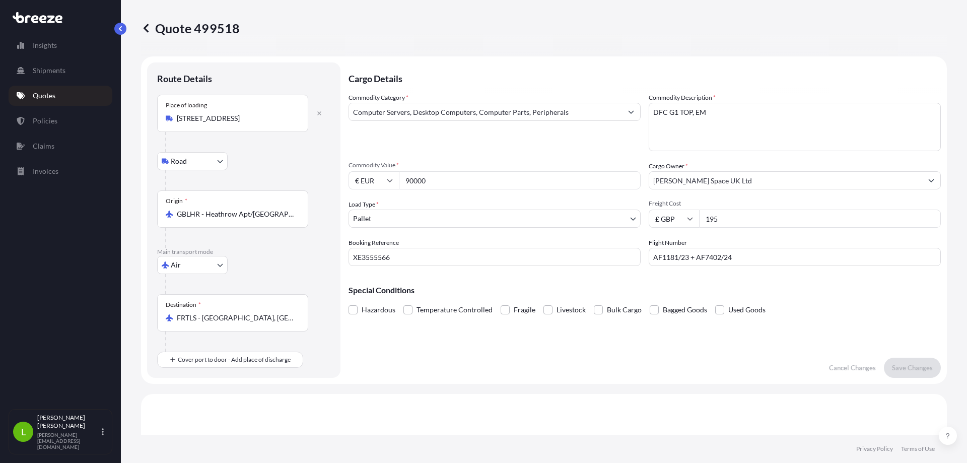
click at [757, 117] on textarea "DFC G1 TOP, EM" at bounding box center [795, 127] width 292 height 48
type textarea "DFC G1 TOP, EM - COMPUTER PARTS"
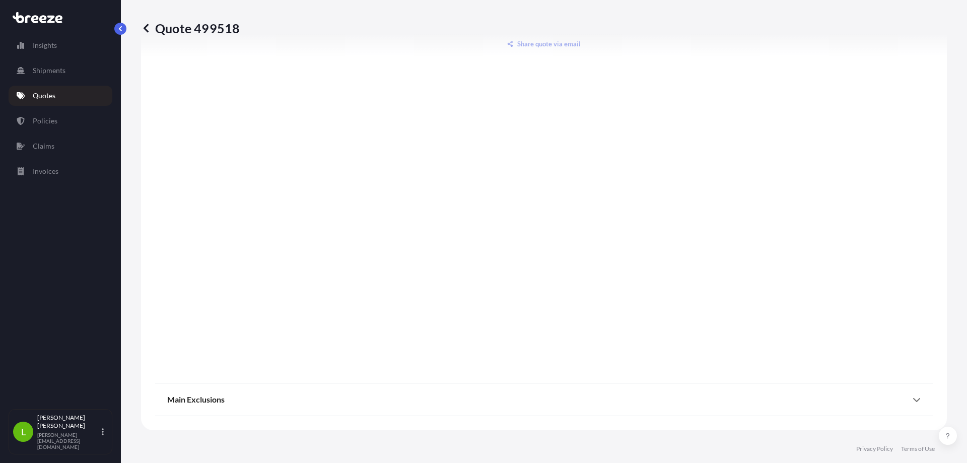
scroll to position [1217, 0]
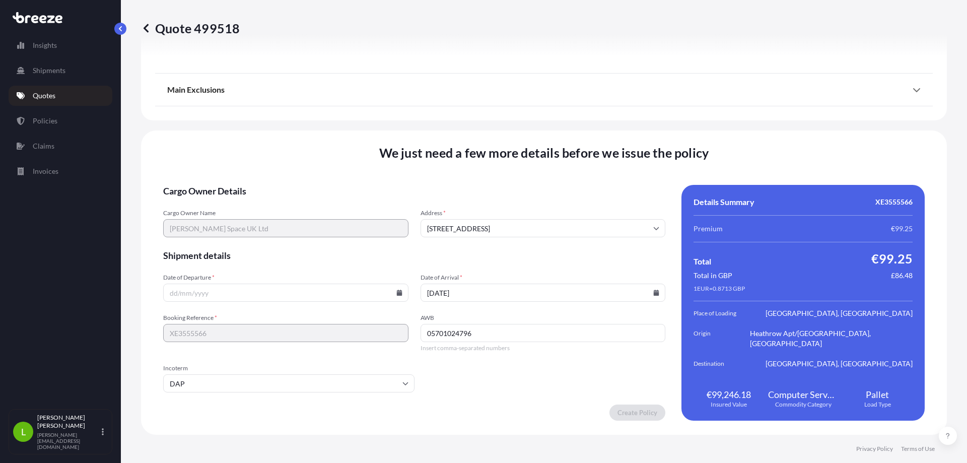
click at [392, 292] on input "Date of Departure *" at bounding box center [285, 293] width 245 height 18
click at [397, 292] on icon at bounding box center [400, 293] width 6 height 6
click at [237, 221] on button "23" at bounding box center [234, 218] width 16 height 16
type input "[DATE]"
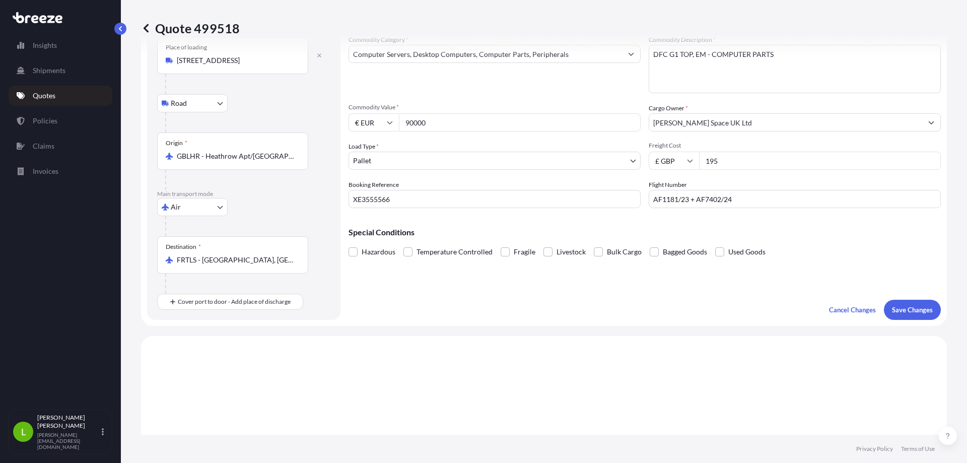
scroll to position [8, 0]
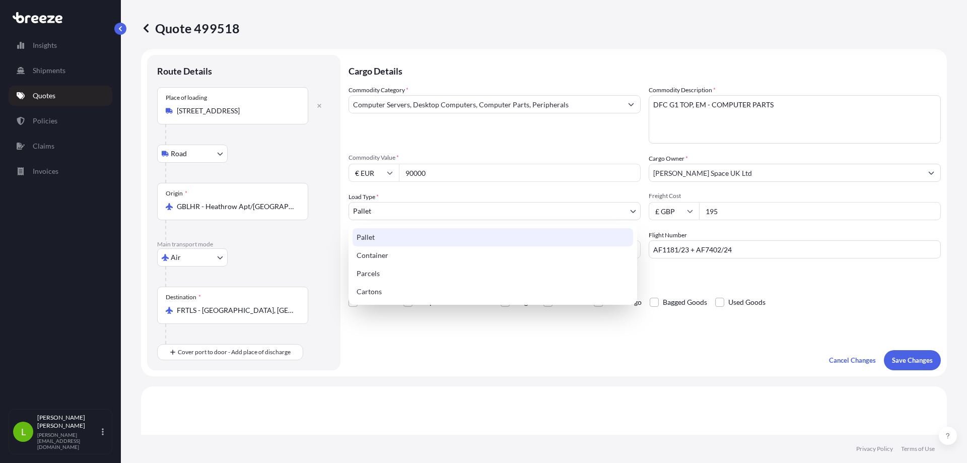
click at [395, 210] on body "Insights Shipments Quotes Policies Claims Invoices L Liam O'Hara-Lilley liam.oh…" at bounding box center [483, 231] width 967 height 463
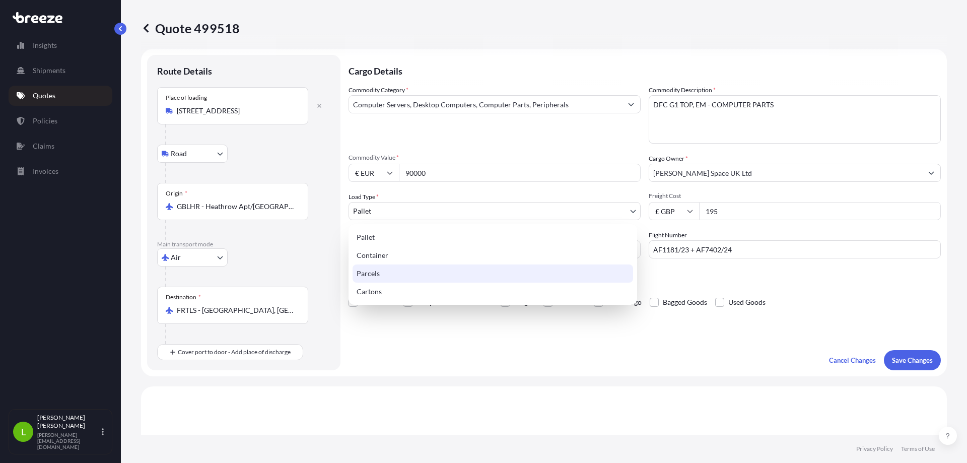
click at [367, 273] on div "Parcels" at bounding box center [493, 274] width 281 height 18
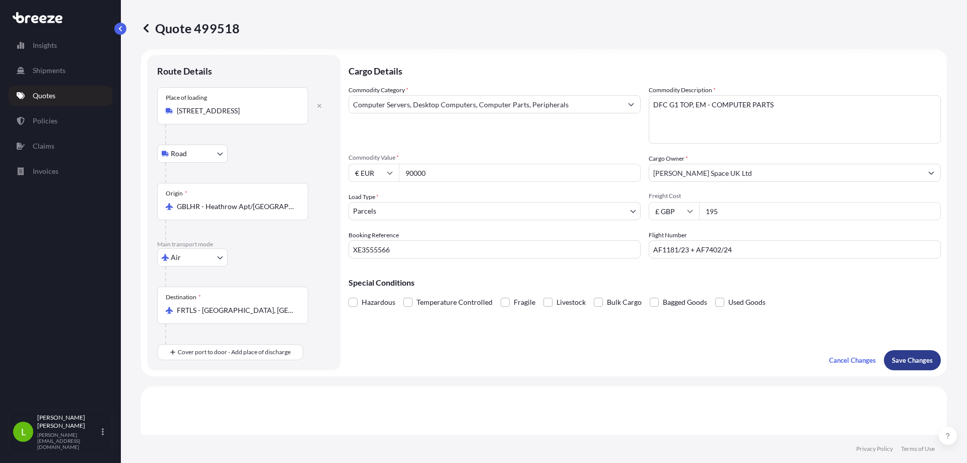
click at [898, 358] on p "Save Changes" at bounding box center [912, 360] width 41 height 10
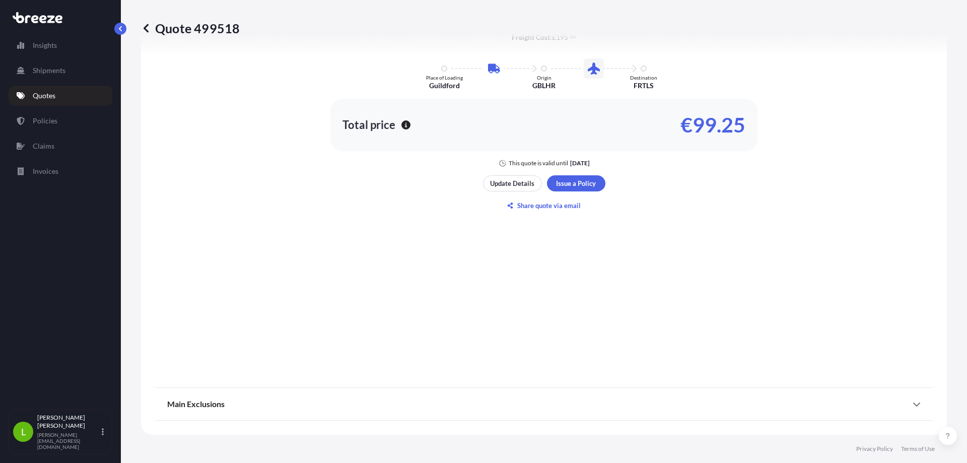
select select "Road"
select select "Air"
select select "3"
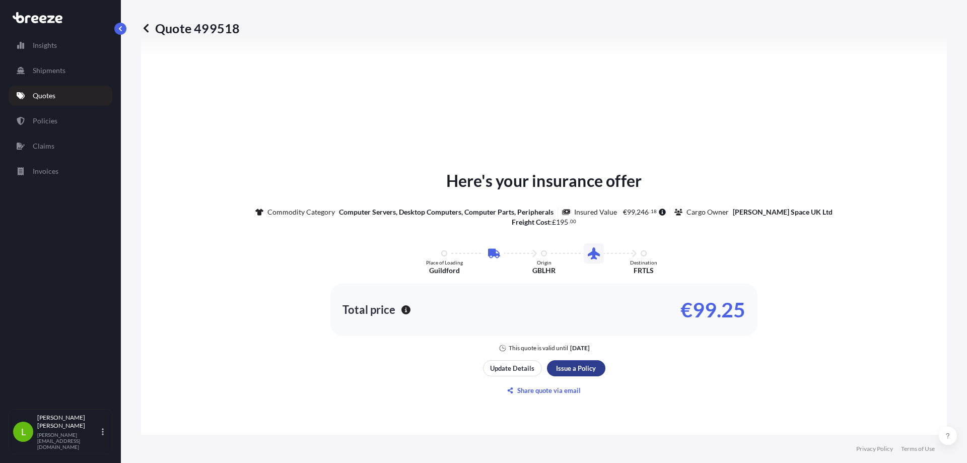
scroll to position [1217, 0]
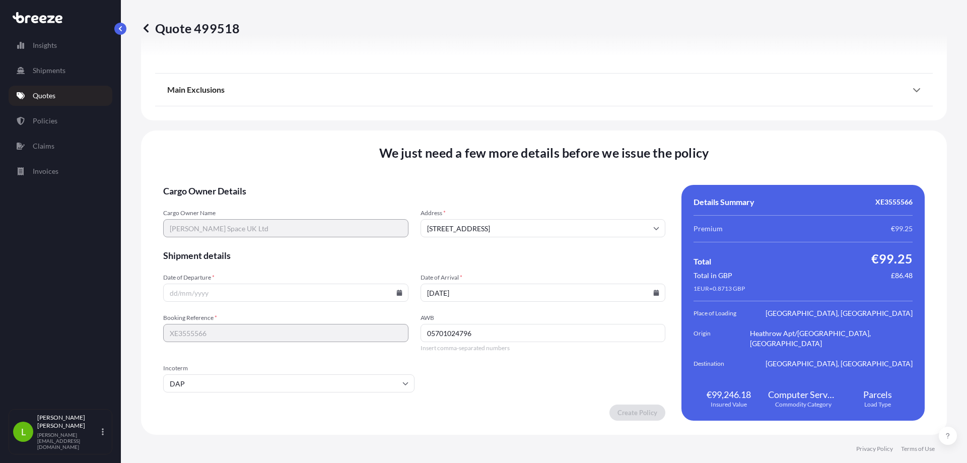
click at [234, 298] on input "Date of Departure *" at bounding box center [285, 293] width 245 height 18
click at [397, 291] on icon at bounding box center [400, 293] width 6 height 6
click at [240, 224] on button "23" at bounding box center [234, 218] width 16 height 16
type input "[DATE]"
click at [482, 337] on input "05701024796" at bounding box center [543, 333] width 245 height 18
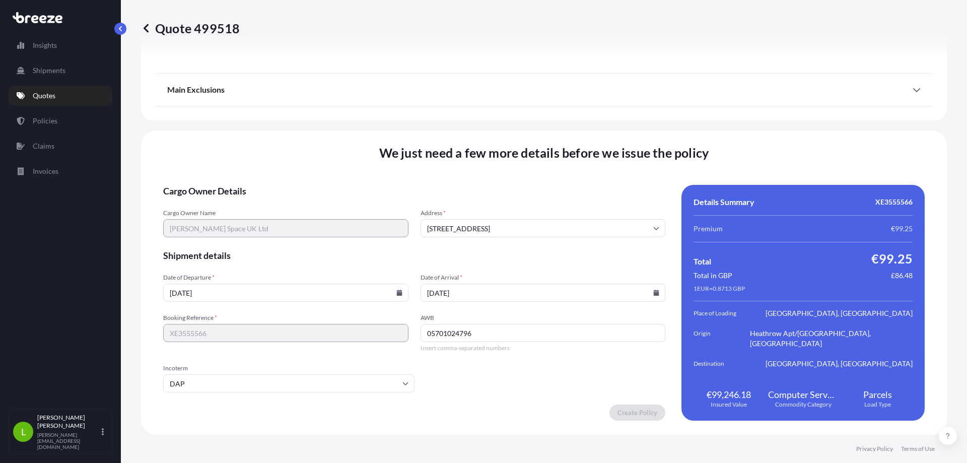
click at [532, 429] on div "We just need a few more details before we issue the policy Cargo Owner Details …" at bounding box center [544, 282] width 806 height 304
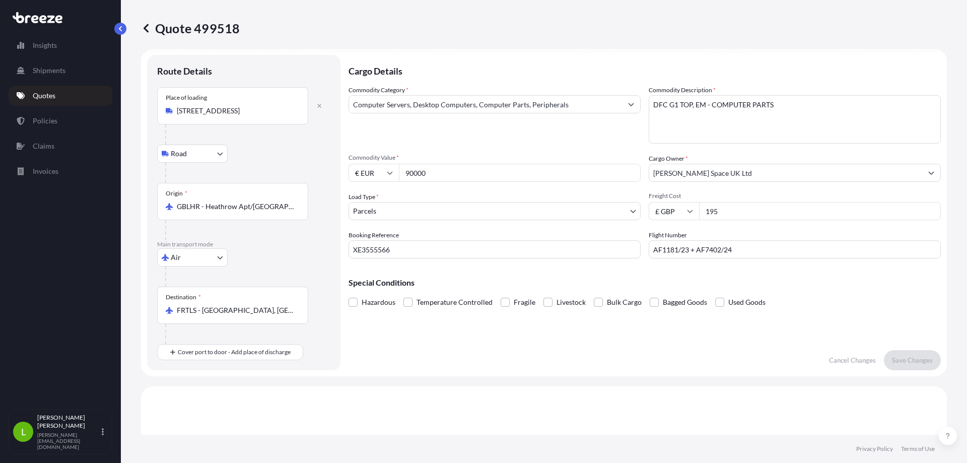
scroll to position [0, 0]
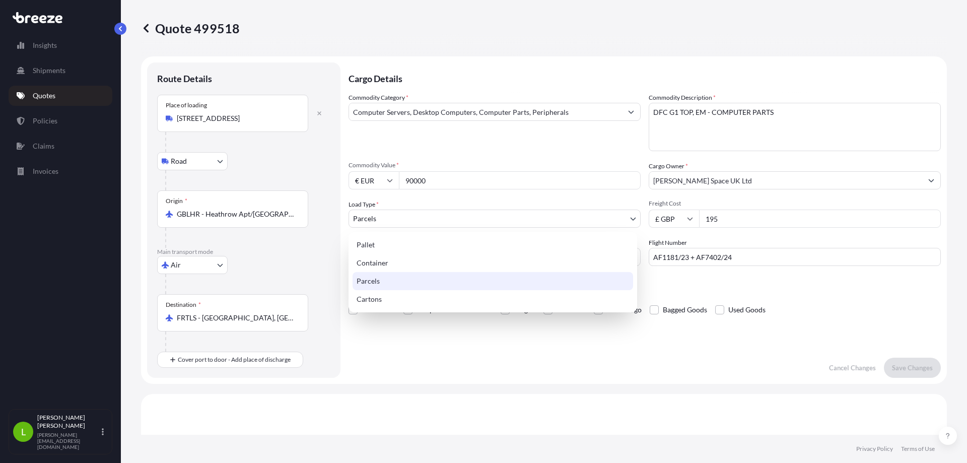
click at [382, 217] on body "Insights Shipments Quotes Policies Claims Invoices L Liam O'Hara-Lilley liam.oh…" at bounding box center [483, 231] width 967 height 463
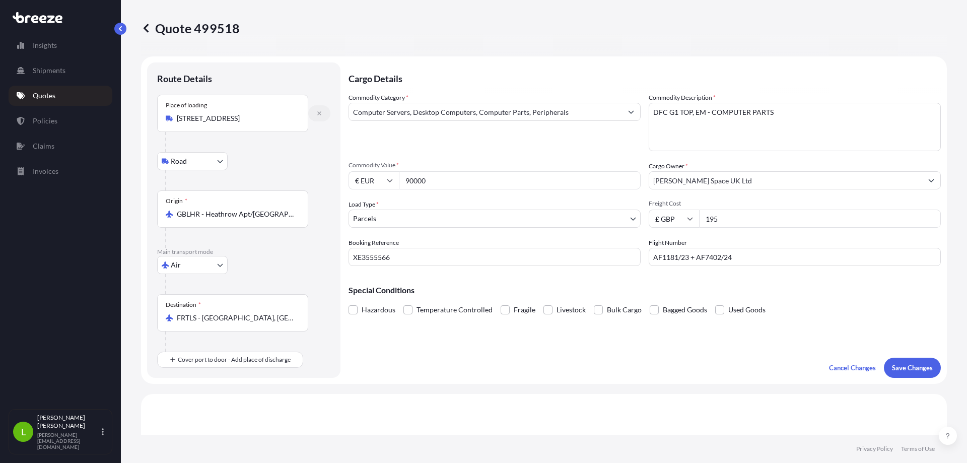
click at [321, 112] on icon "button" at bounding box center [319, 113] width 6 height 6
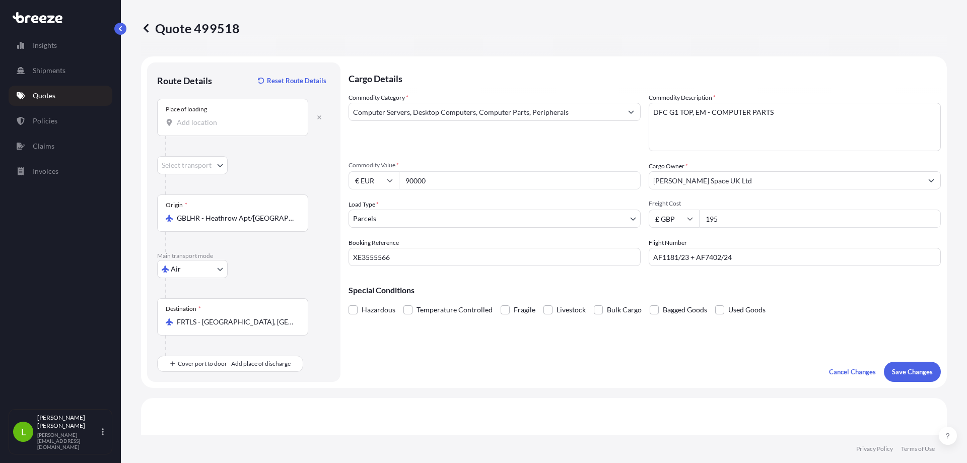
click at [236, 126] on input "Place of loading" at bounding box center [236, 122] width 119 height 10
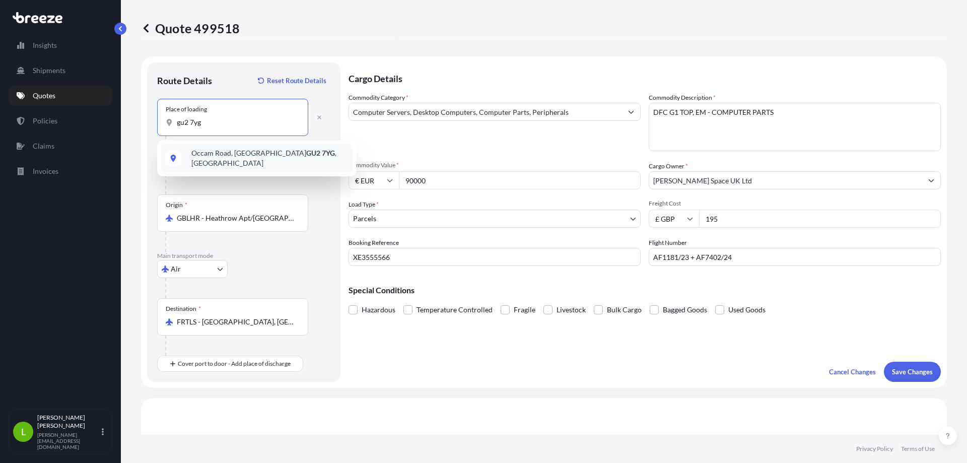
click at [252, 162] on div "Occam Road, Guildford GU2 7YG , UK" at bounding box center [256, 158] width 191 height 28
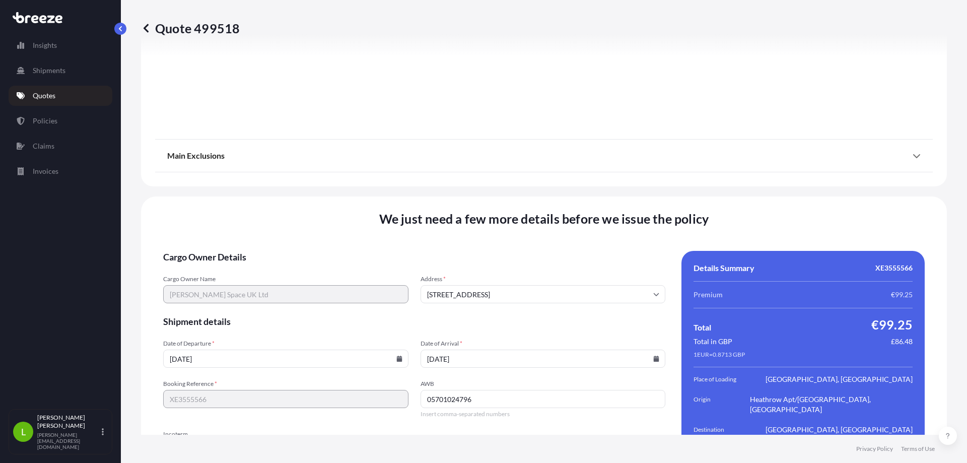
scroll to position [1225, 0]
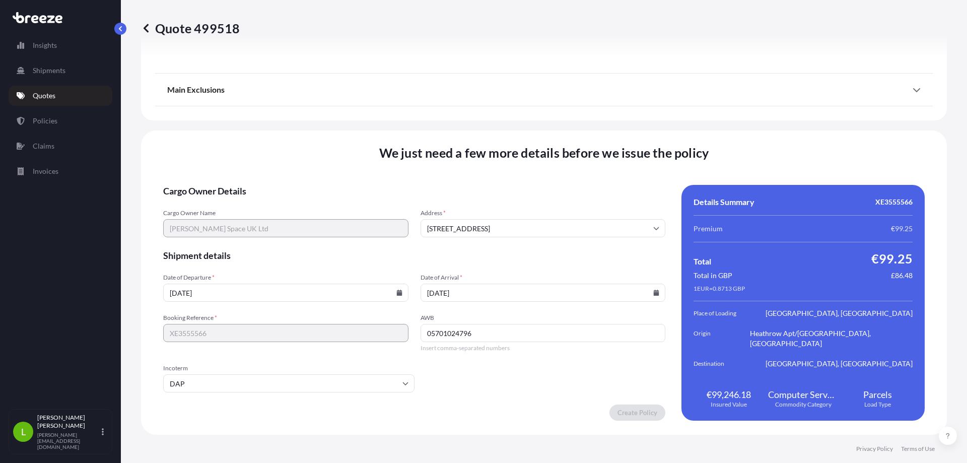
type input "Occam Road, Guildford GU2 7YG, UK"
click at [582, 224] on input "Occam Rd, Guildford GU2 7YG, UK" at bounding box center [543, 228] width 245 height 18
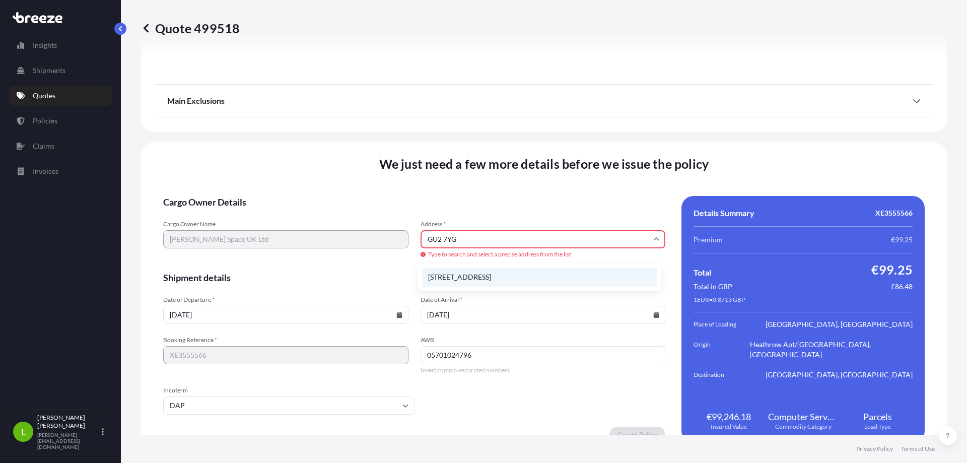
click at [501, 280] on li "Occam Road, Guildford GU2 7YG, UK" at bounding box center [539, 277] width 235 height 19
type input "Occam Rd, Guildford GU2 7YG, UK"
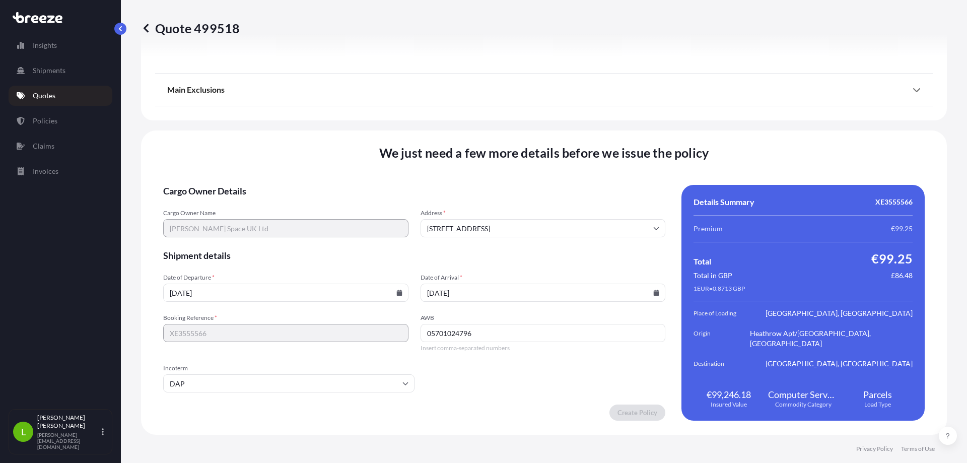
click at [532, 415] on div "Create Policy" at bounding box center [414, 413] width 502 height 16
click at [613, 395] on form "Cargo Owner Details Cargo Owner Name Ramon Space UK Ltd Address * Occam Rd, Gui…" at bounding box center [414, 303] width 502 height 236
click at [531, 182] on div "We just need a few more details before we issue the policy Cargo Owner Details …" at bounding box center [544, 282] width 806 height 304
click at [503, 338] on input "05701024796" at bounding box center [543, 333] width 245 height 18
drag, startPoint x: 276, startPoint y: 241, endPoint x: 336, endPoint y: 229, distance: 60.8
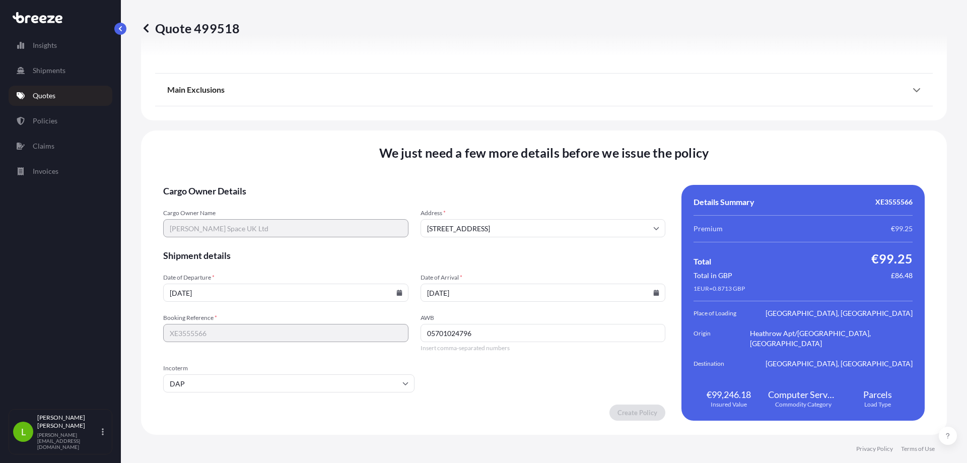
click at [277, 241] on form "Cargo Owner Details Cargo Owner Name Ramon Space UK Ltd Address * Occam Rd, Gui…" at bounding box center [414, 303] width 502 height 236
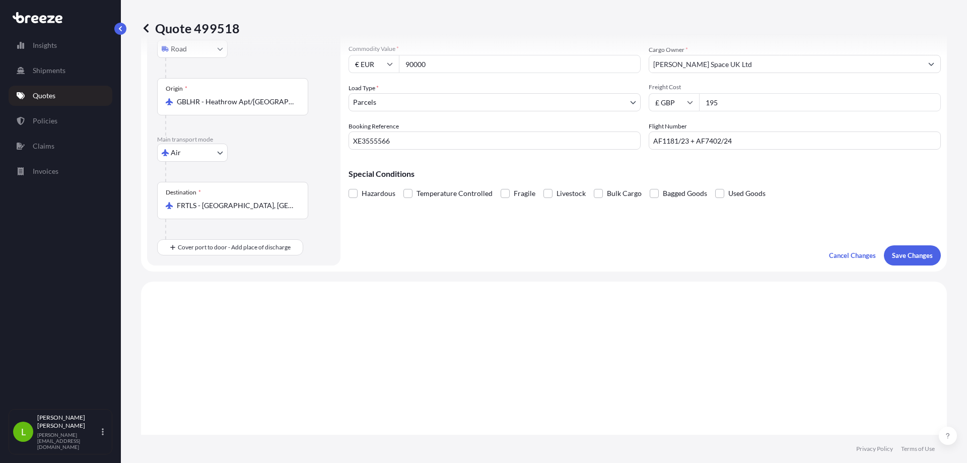
scroll to position [0, 0]
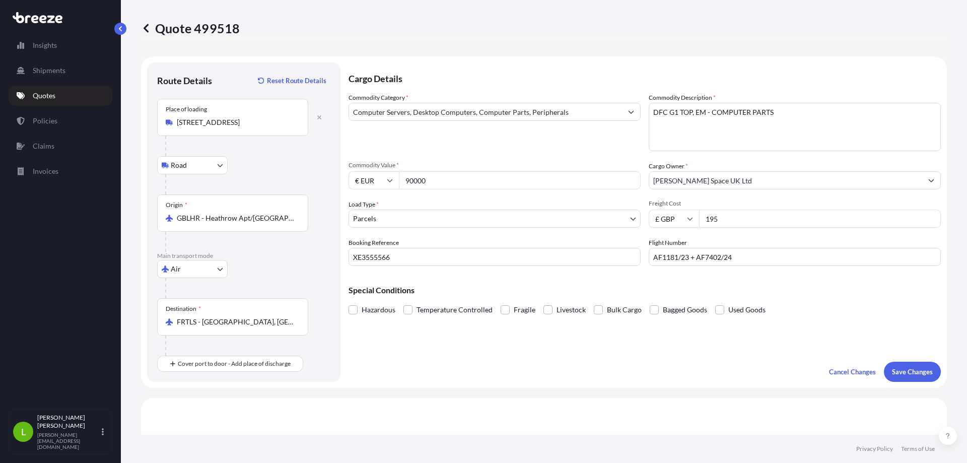
click at [44, 95] on p "Quotes" at bounding box center [44, 96] width 23 height 10
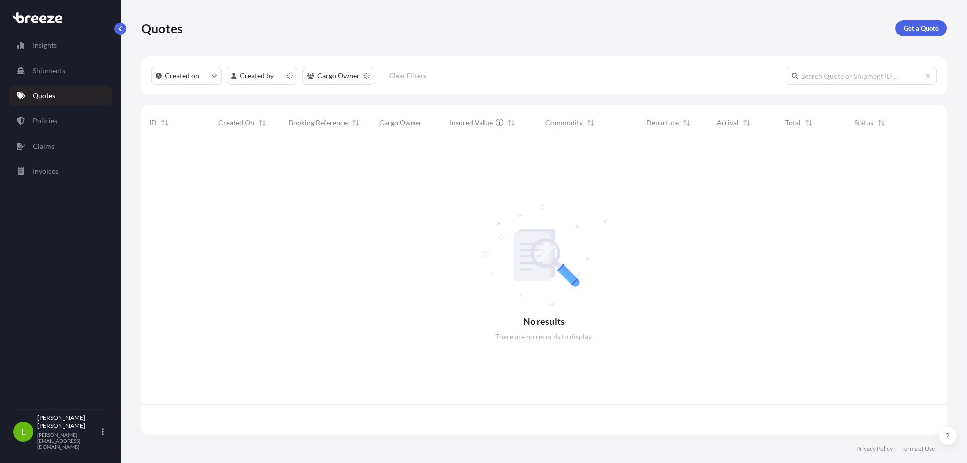
scroll to position [292, 799]
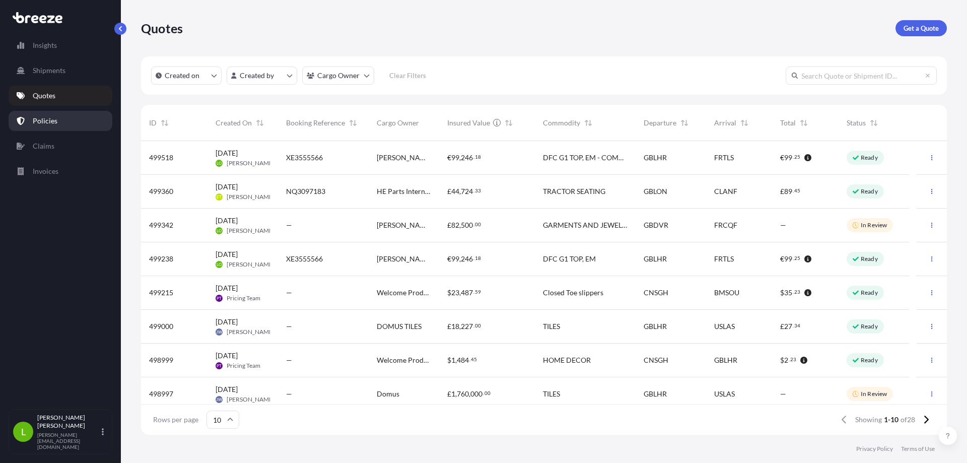
click at [36, 126] on link "Policies" at bounding box center [61, 121] width 104 height 20
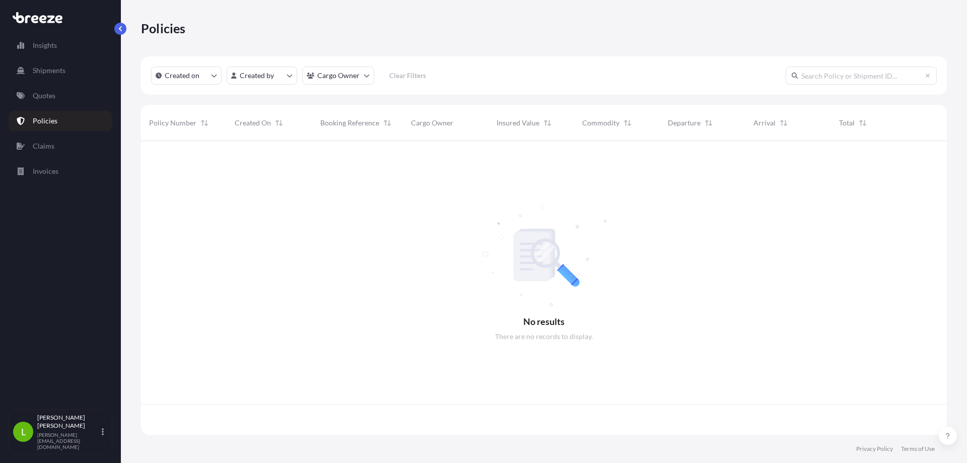
scroll to position [292, 799]
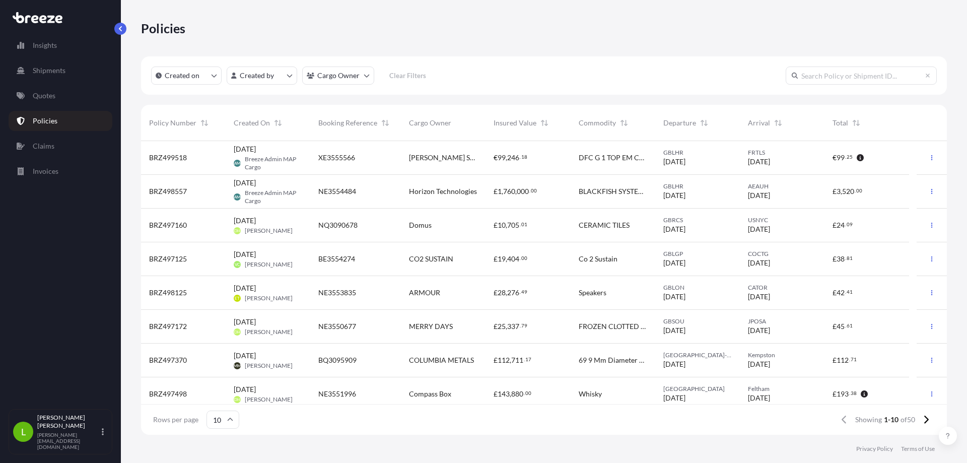
click at [323, 156] on span "XE3555566" at bounding box center [336, 158] width 37 height 10
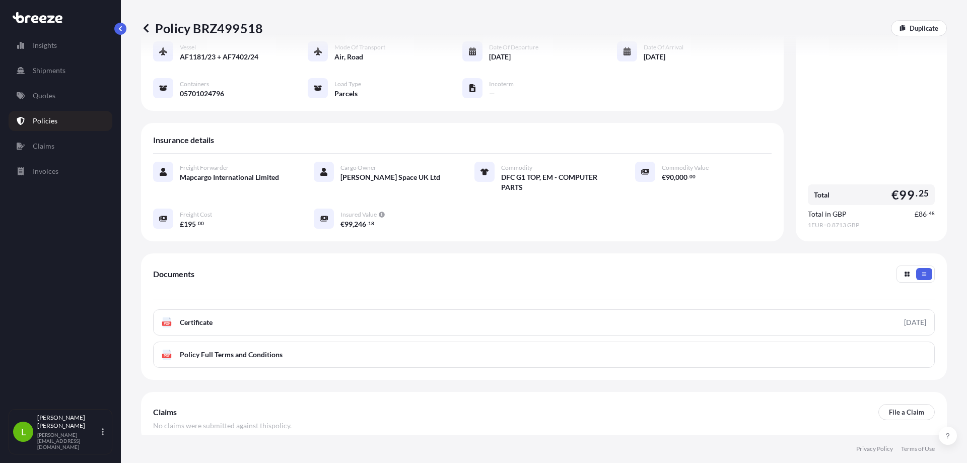
scroll to position [143, 0]
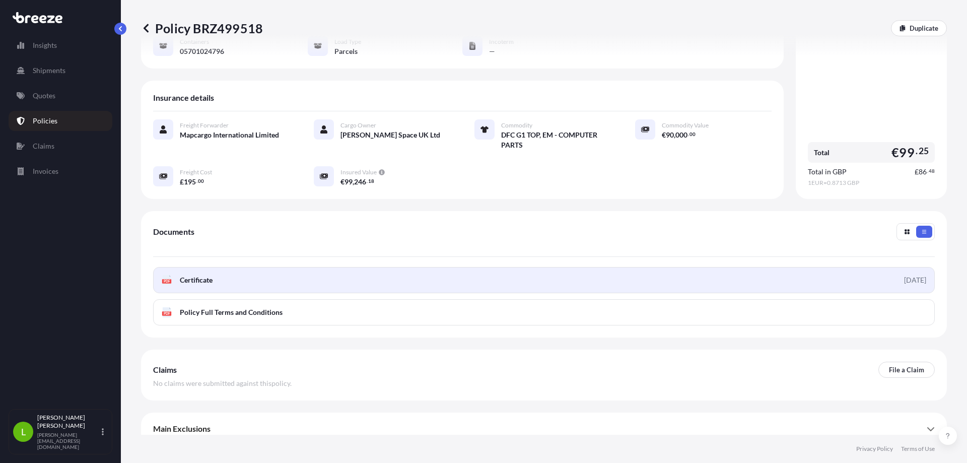
click at [252, 280] on link "PDF Certificate 2025-09-22" at bounding box center [544, 280] width 782 height 26
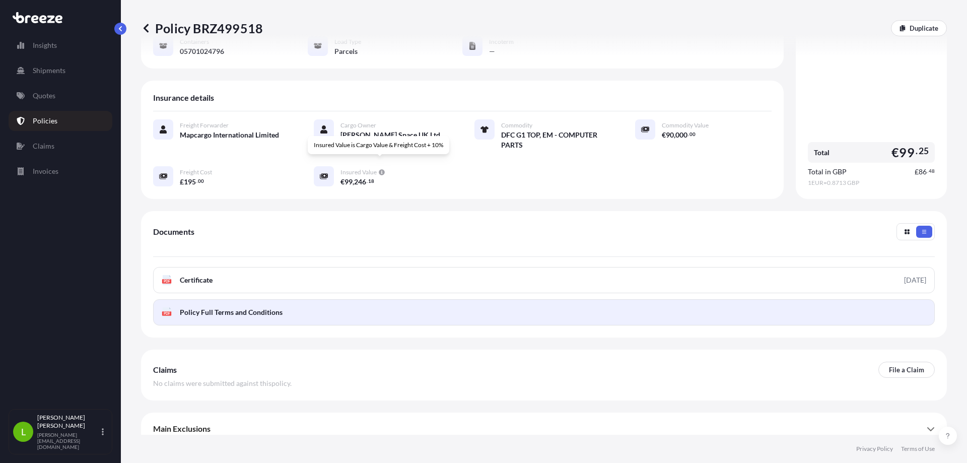
click at [396, 307] on link "PDF Policy Full Terms and Conditions" at bounding box center [544, 312] width 782 height 26
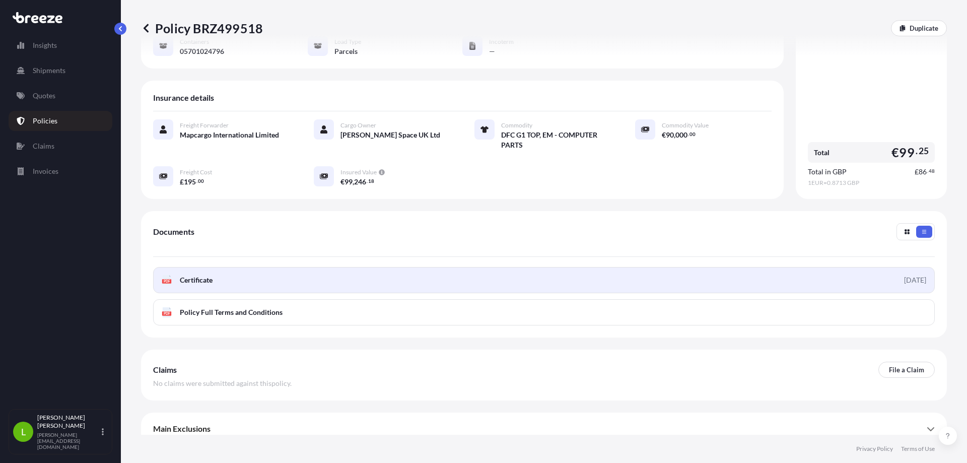
click at [342, 268] on link "PDF Certificate 2025-09-22" at bounding box center [544, 280] width 782 height 26
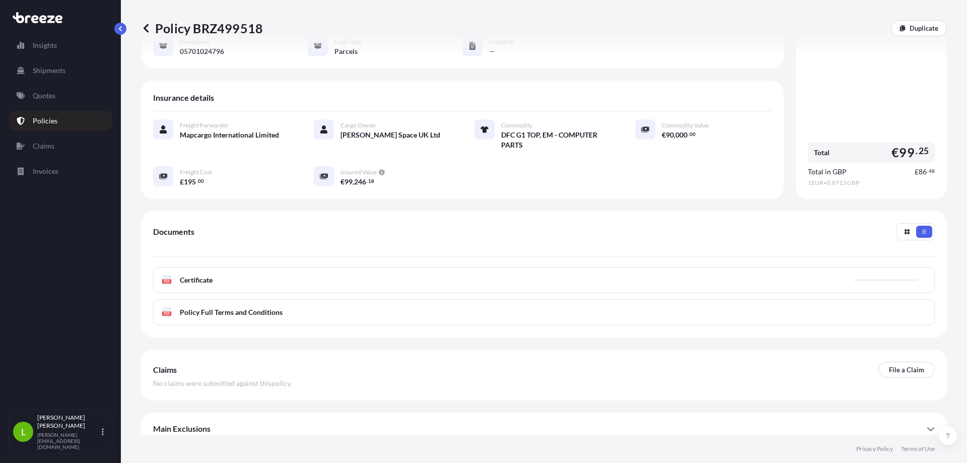
click at [68, 454] on div "Insights Shipments Quotes Policies Claims Invoices L Liam O'Hara-Lilley liam.oh…" at bounding box center [60, 231] width 121 height 463
click at [70, 438] on p "[PERSON_NAME][EMAIL_ADDRESS][DOMAIN_NAME]" at bounding box center [68, 441] width 62 height 18
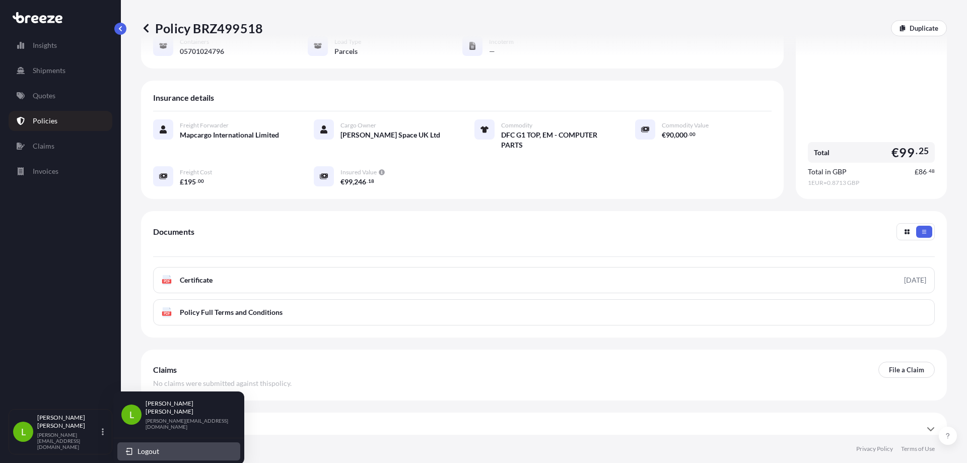
click at [153, 446] on span "Logout" at bounding box center [149, 451] width 22 height 10
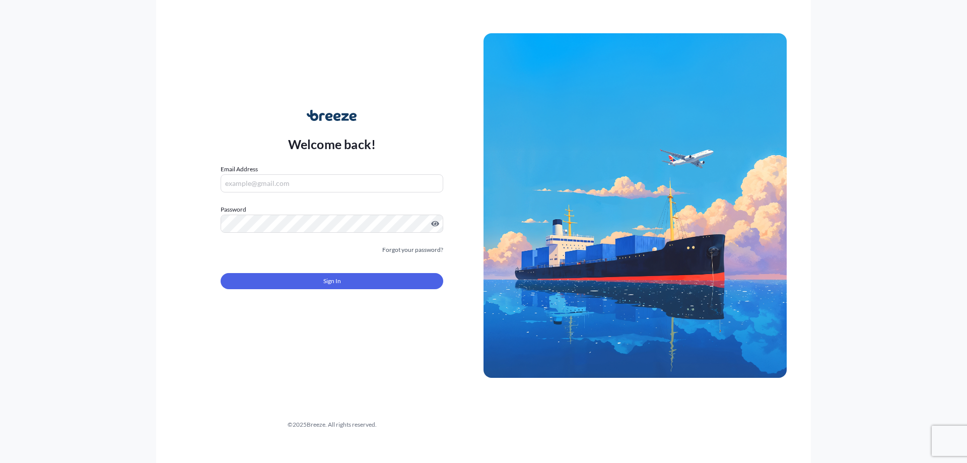
type input "[PERSON_NAME][EMAIL_ADDRESS][DOMAIN_NAME]"
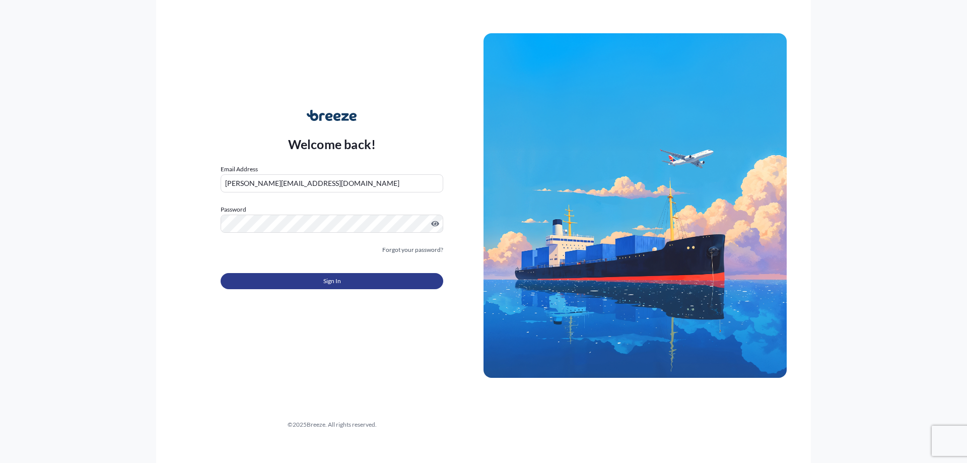
click at [307, 278] on button "Sign In" at bounding box center [332, 281] width 223 height 16
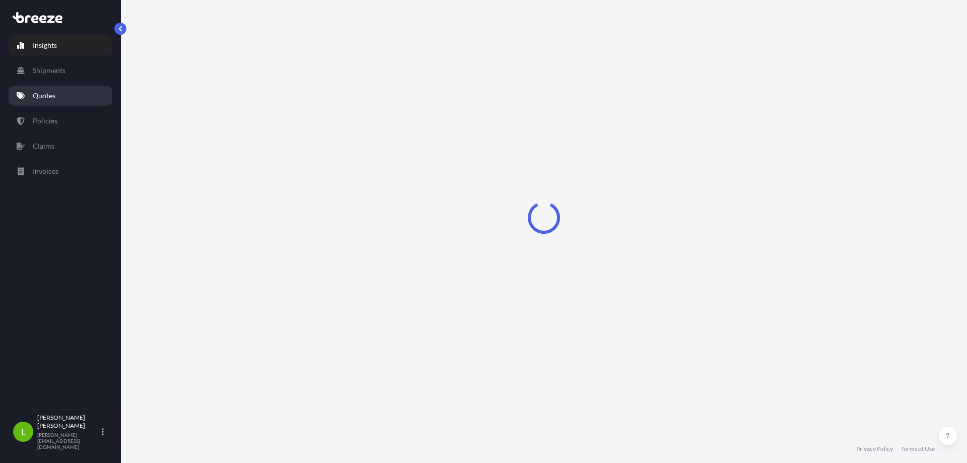
select select "2025"
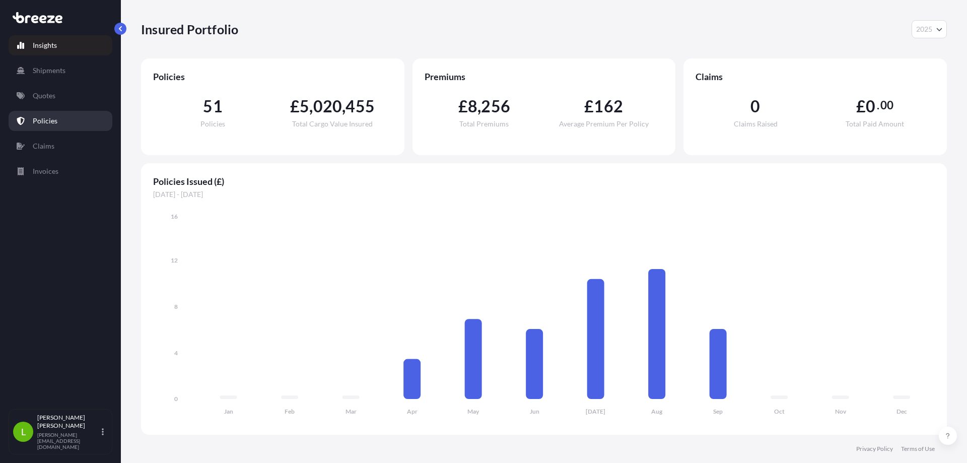
click at [45, 117] on p "Policies" at bounding box center [45, 121] width 25 height 10
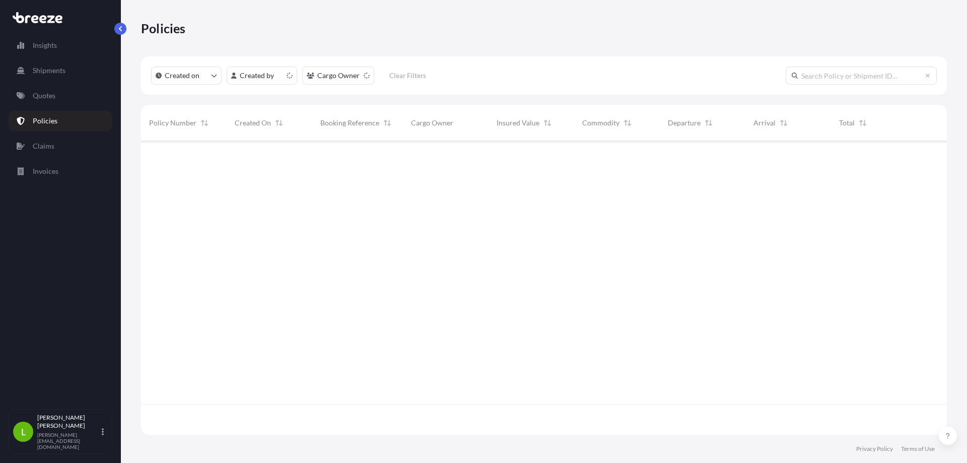
scroll to position [292, 799]
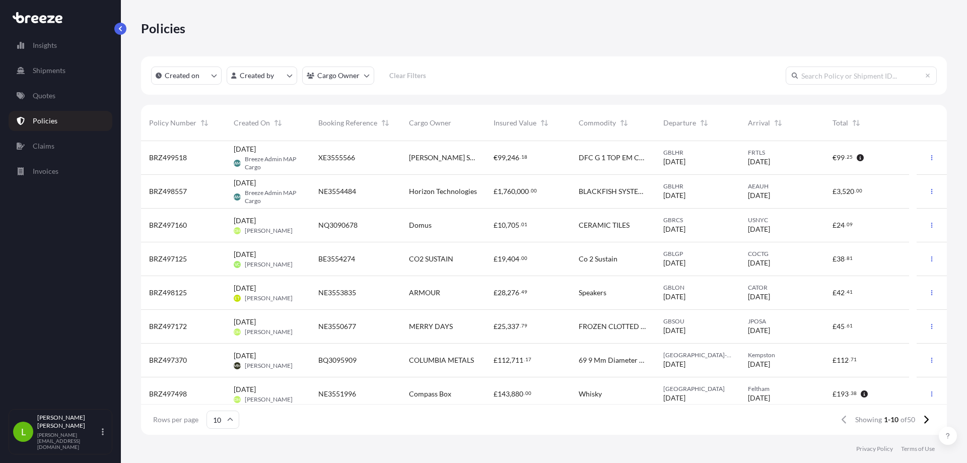
click at [345, 155] on span "XE3555566" at bounding box center [336, 158] width 37 height 10
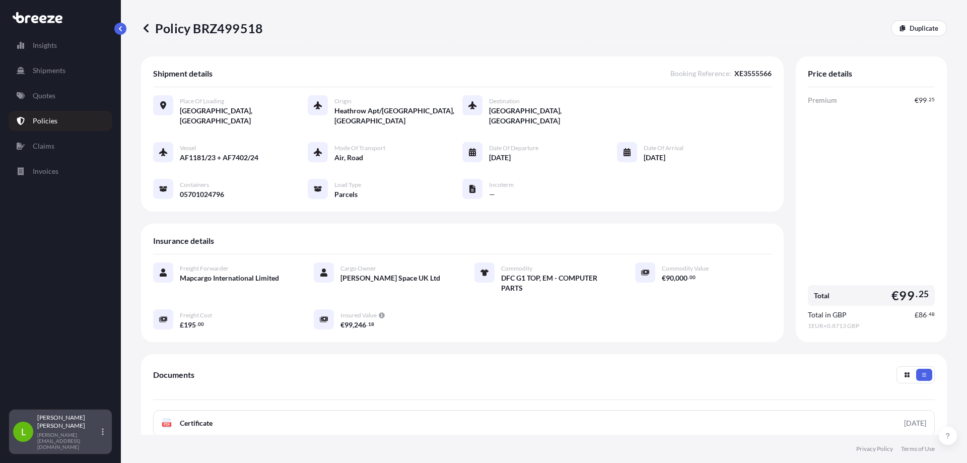
click at [54, 441] on p "[PERSON_NAME][EMAIL_ADDRESS][DOMAIN_NAME]" at bounding box center [68, 441] width 62 height 18
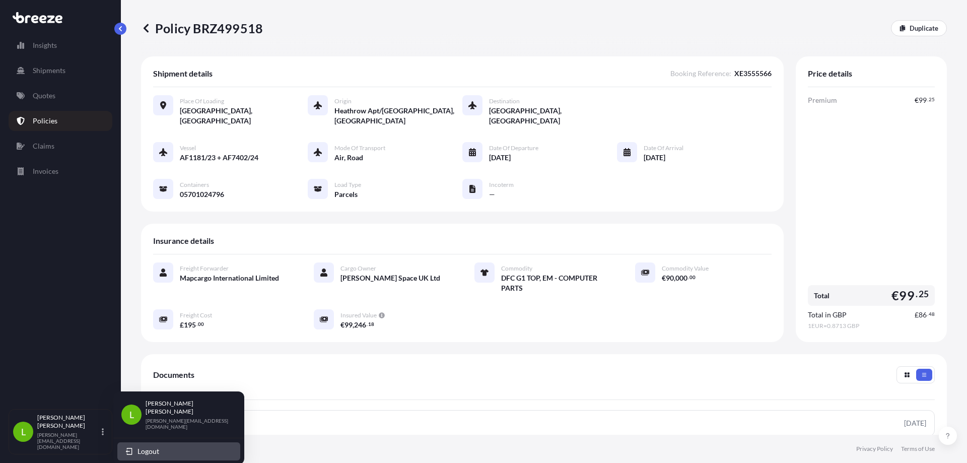
click at [177, 442] on button "Logout" at bounding box center [178, 451] width 123 height 18
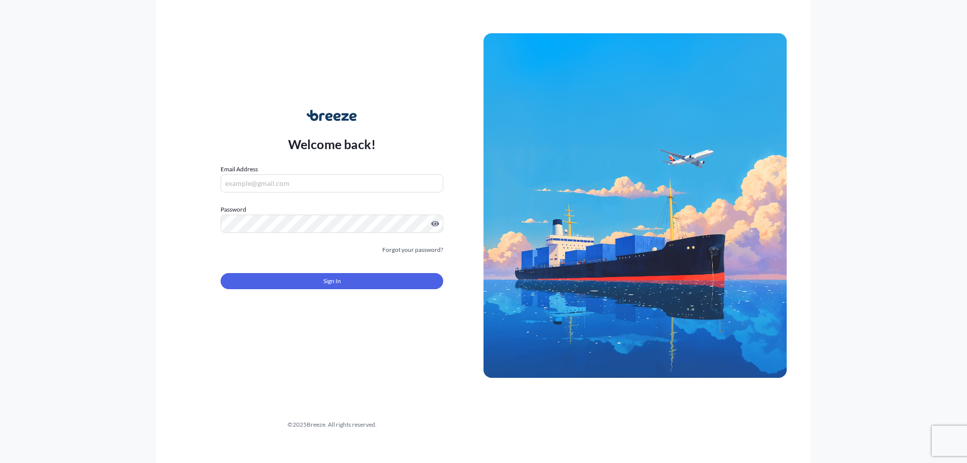
type input "[PERSON_NAME][EMAIL_ADDRESS][DOMAIN_NAME]"
